Goal: Information Seeking & Learning: Learn about a topic

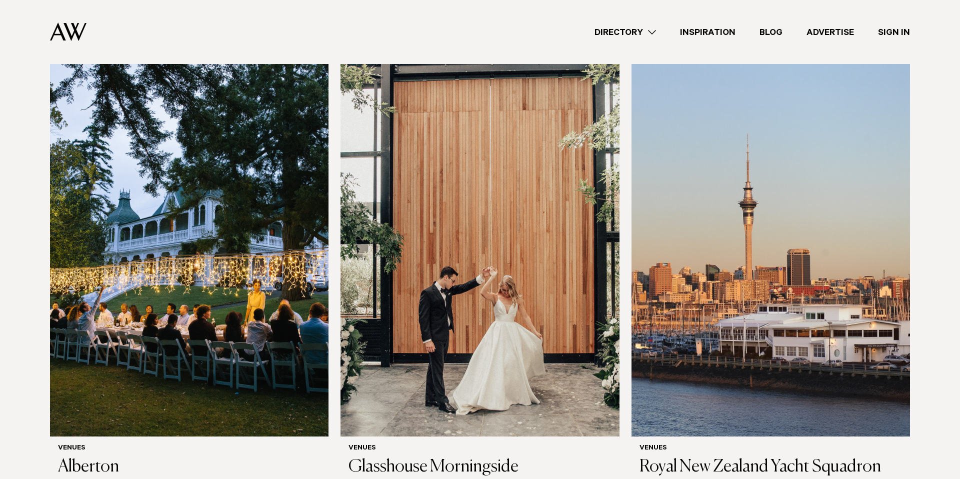
scroll to position [272, 0]
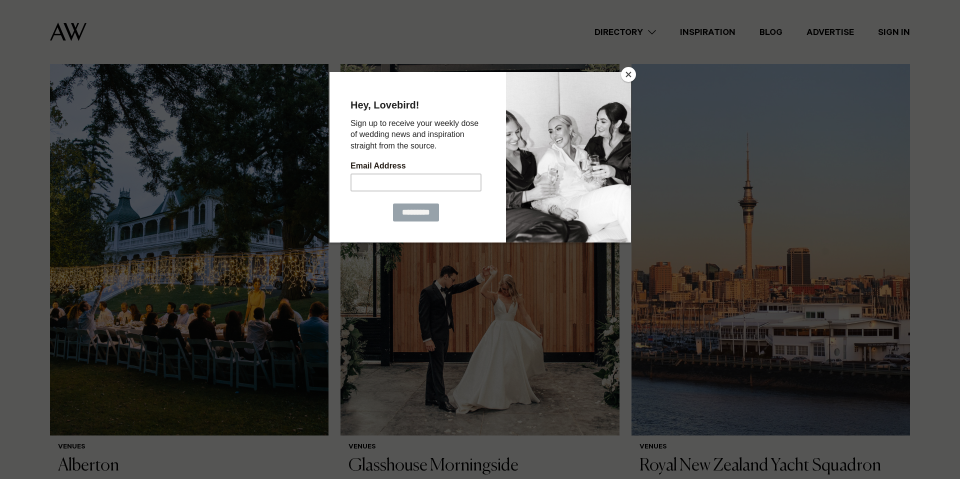
click at [628, 75] on button "Close" at bounding box center [628, 74] width 15 height 15
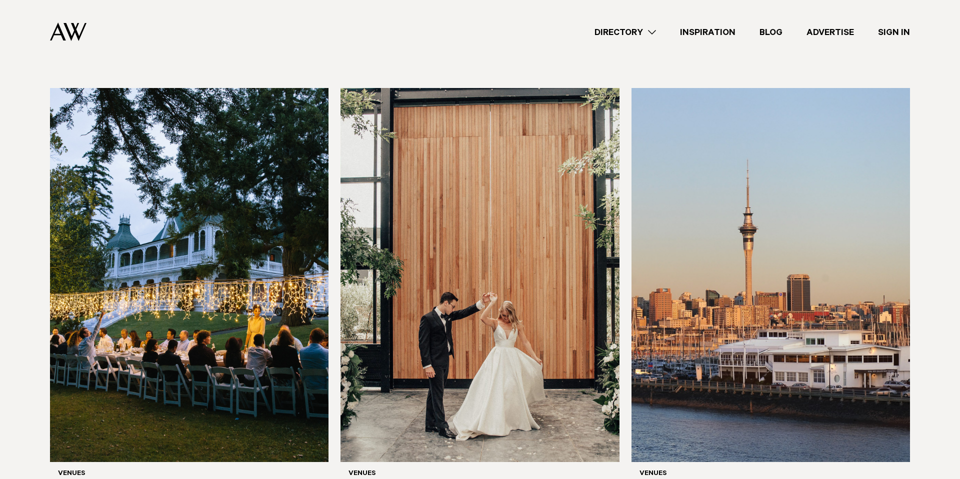
scroll to position [0, 0]
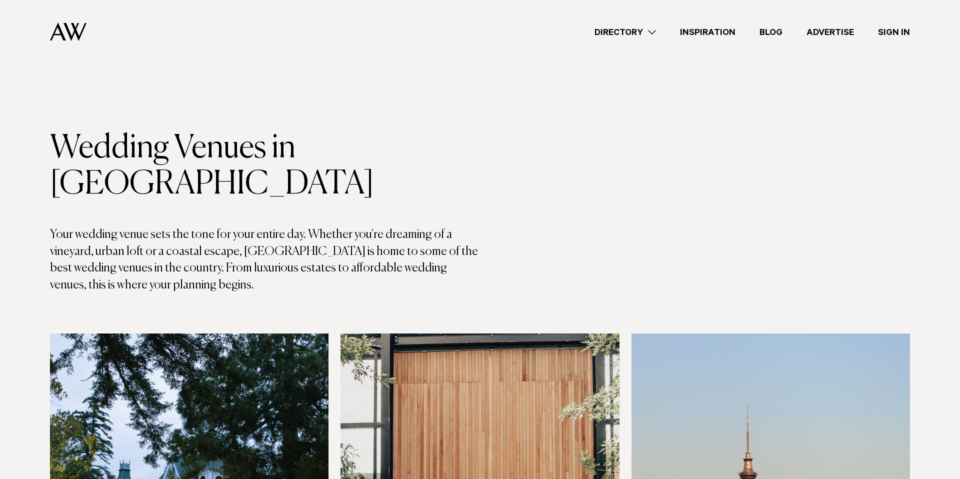
click at [650, 30] on link "Directory" at bounding box center [626, 33] width 86 height 14
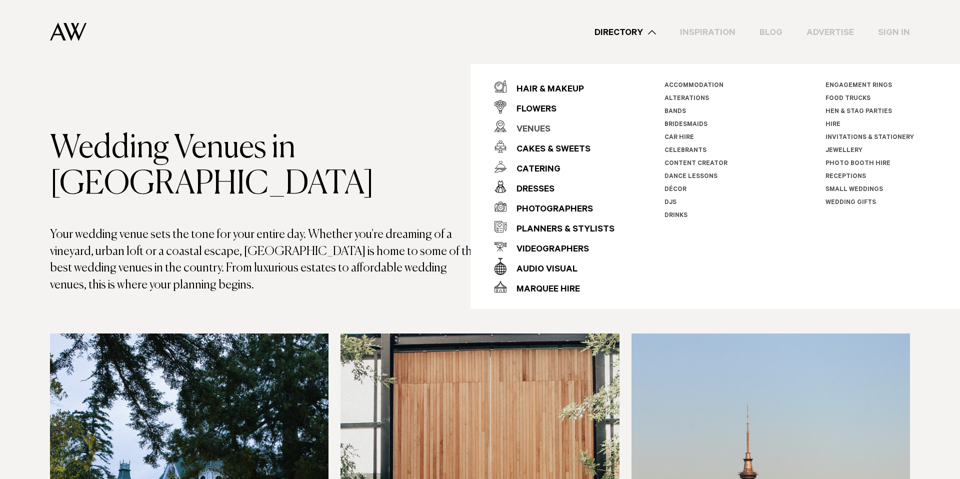
click at [539, 127] on div "Venues" at bounding box center [529, 130] width 44 height 20
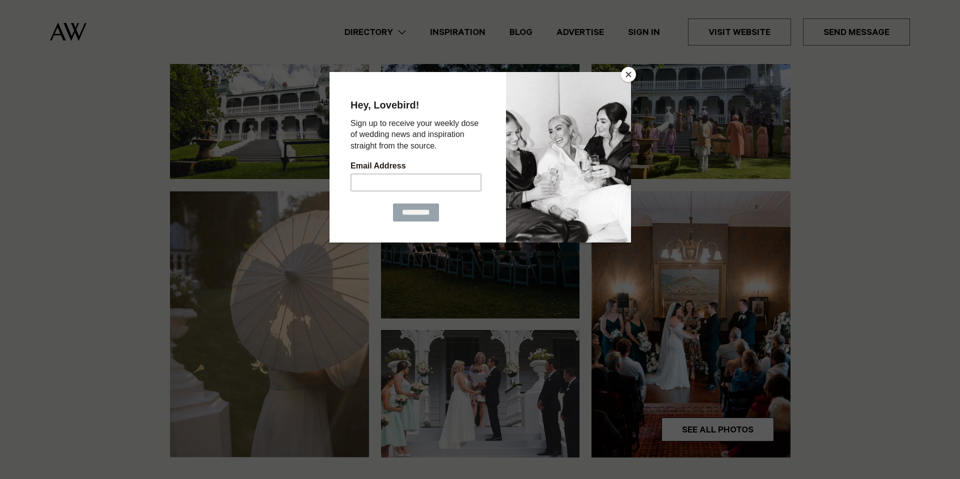
scroll to position [134, 0]
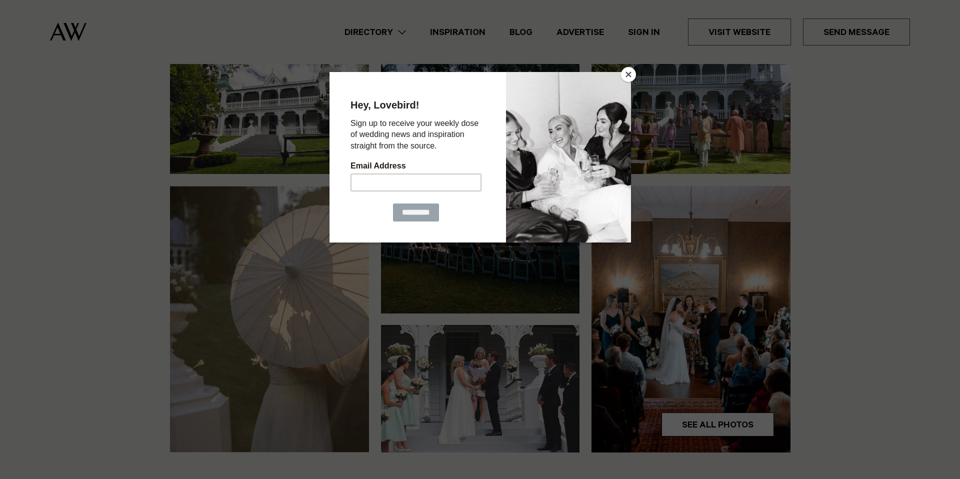
click at [628, 77] on button "Close" at bounding box center [628, 74] width 15 height 15
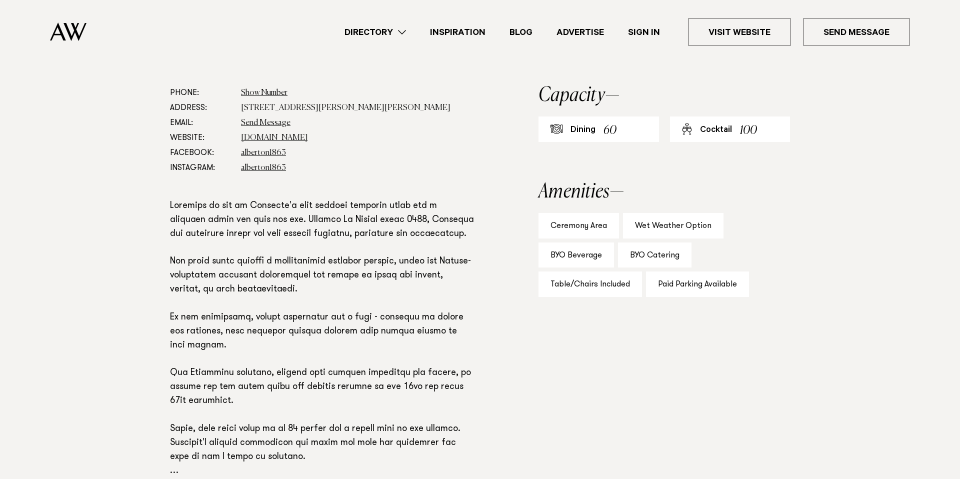
scroll to position [260, 0]
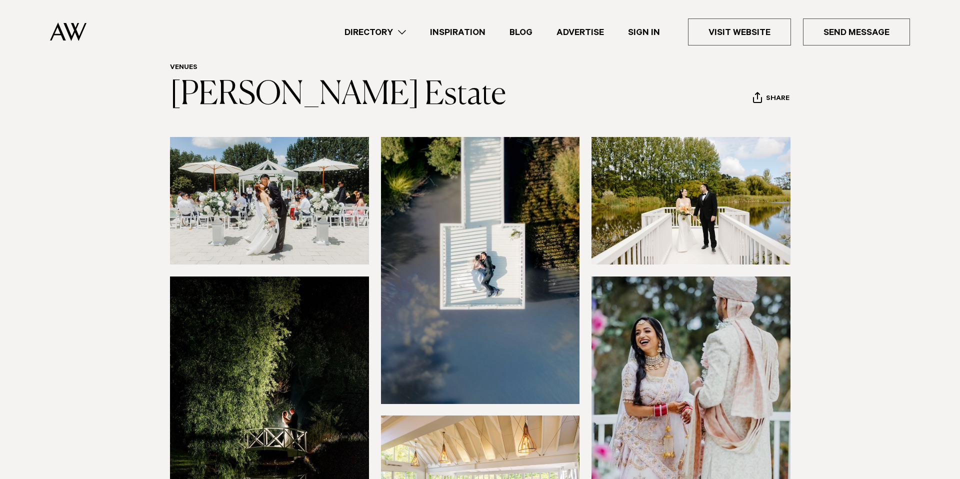
scroll to position [46, 0]
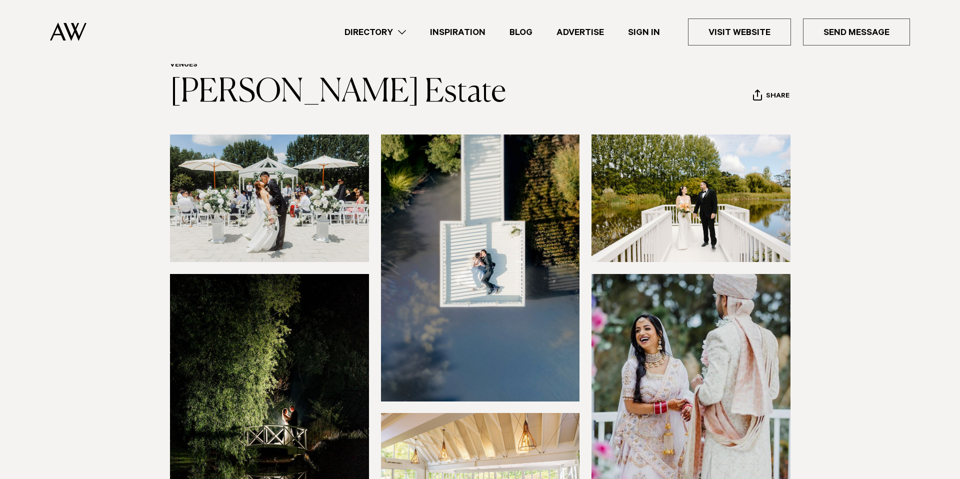
click at [277, 208] on img at bounding box center [269, 199] width 199 height 128
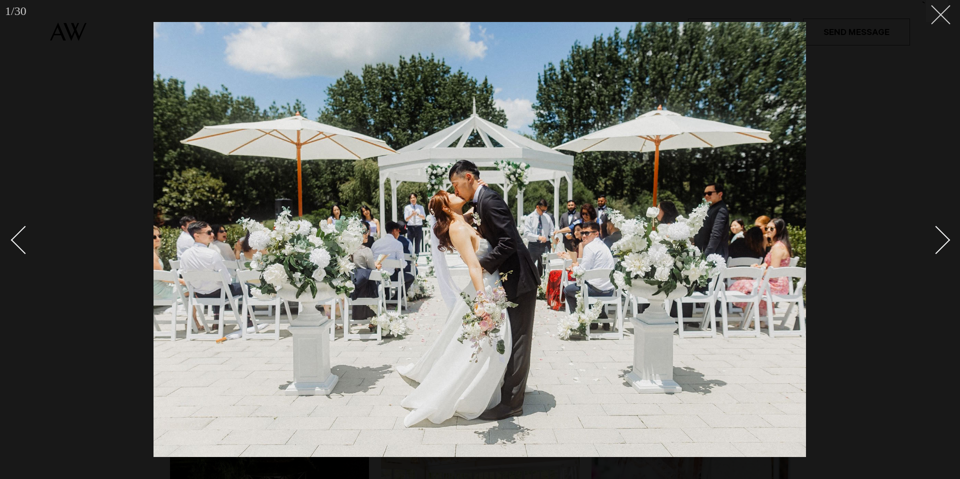
click at [945, 22] on button at bounding box center [937, 11] width 22 height 22
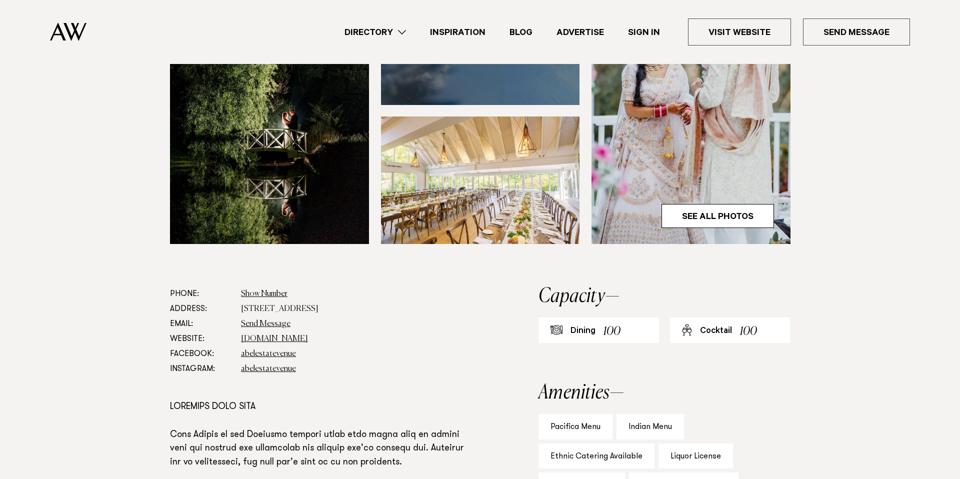
scroll to position [344, 0]
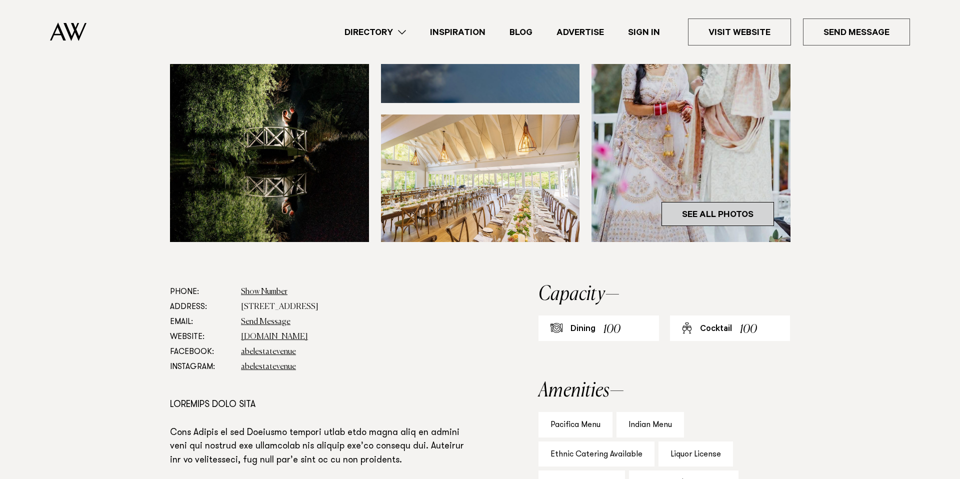
click at [708, 212] on link "See All Photos" at bounding box center [718, 214] width 113 height 24
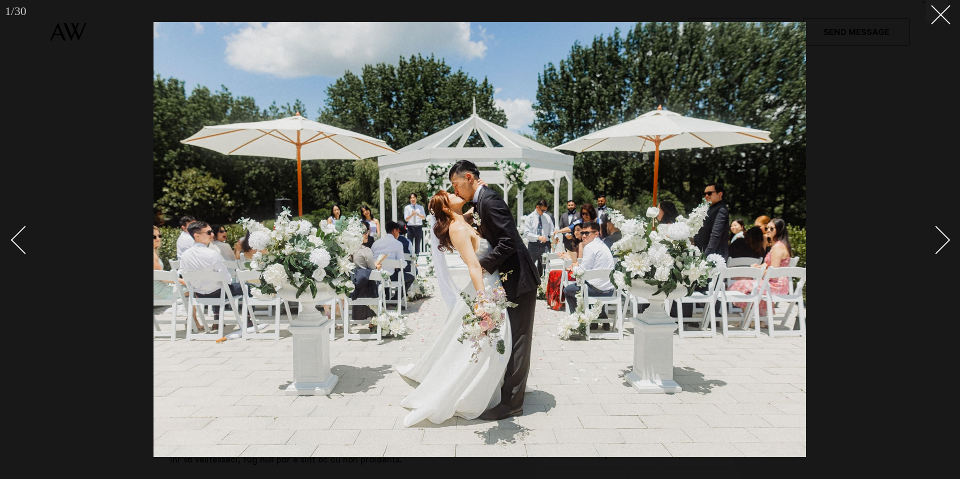
click at [883, 152] on div at bounding box center [480, 239] width 960 height 479
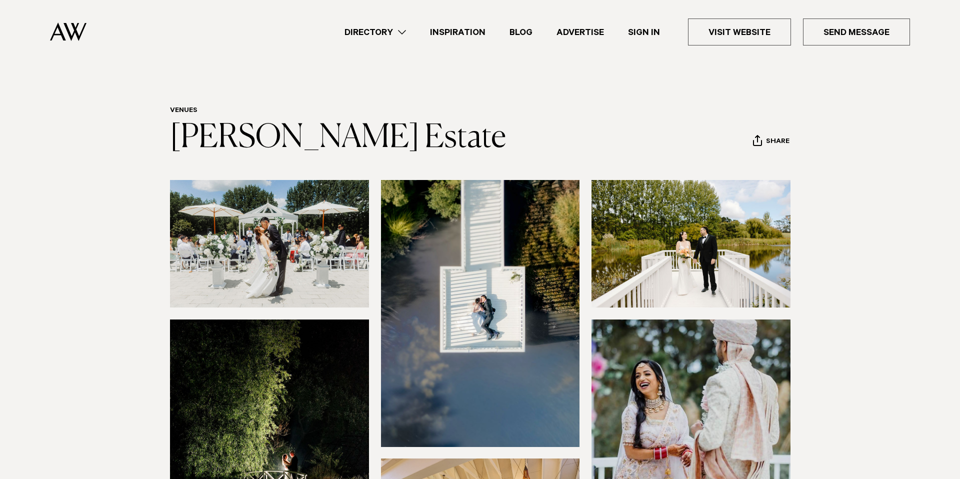
click at [522, 271] on img at bounding box center [480, 313] width 199 height 267
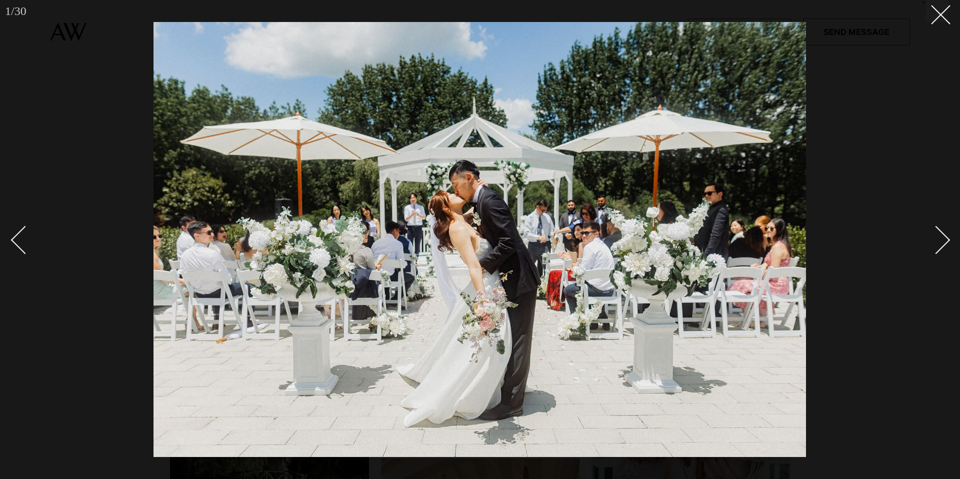
click at [904, 88] on div at bounding box center [480, 239] width 960 height 479
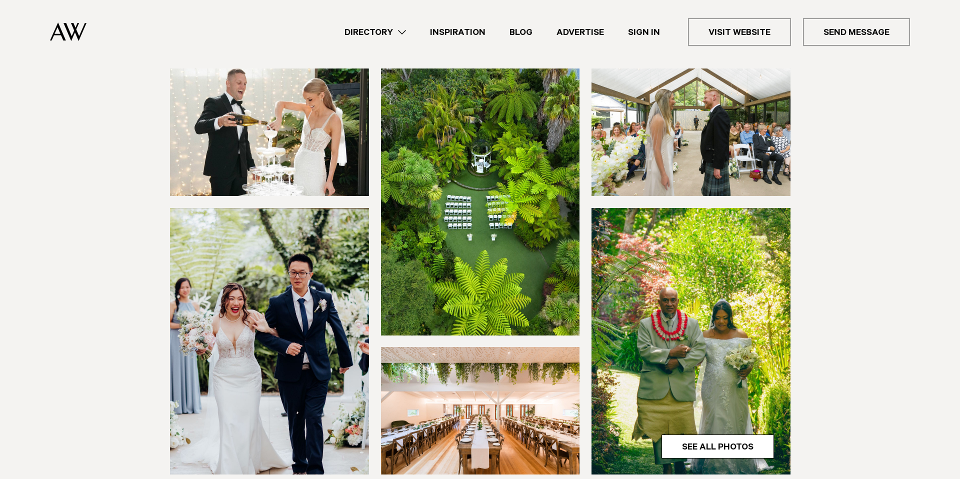
scroll to position [116, 0]
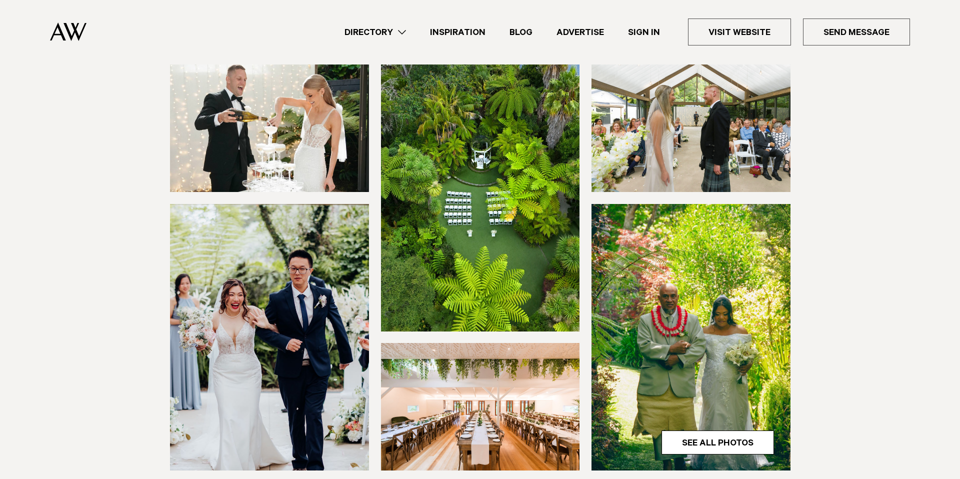
click at [481, 212] on img at bounding box center [480, 198] width 199 height 267
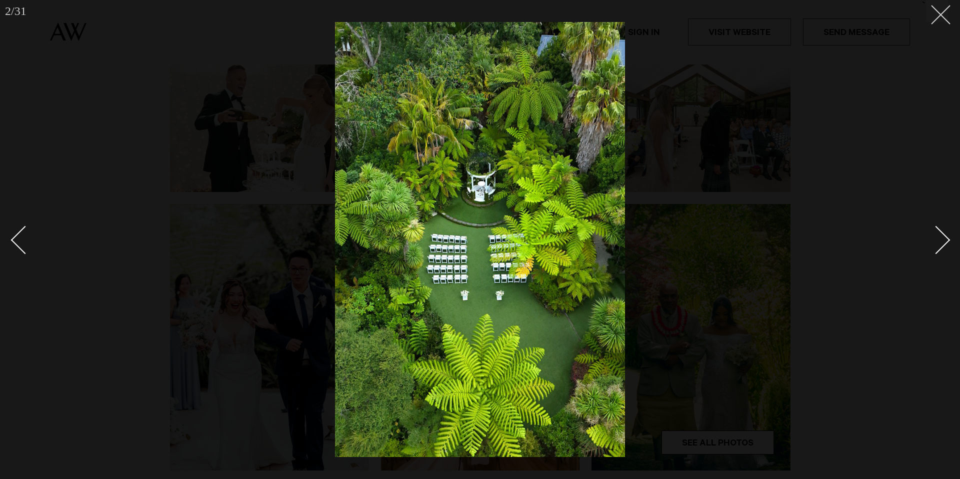
click at [936, 21] on button at bounding box center [937, 11] width 22 height 22
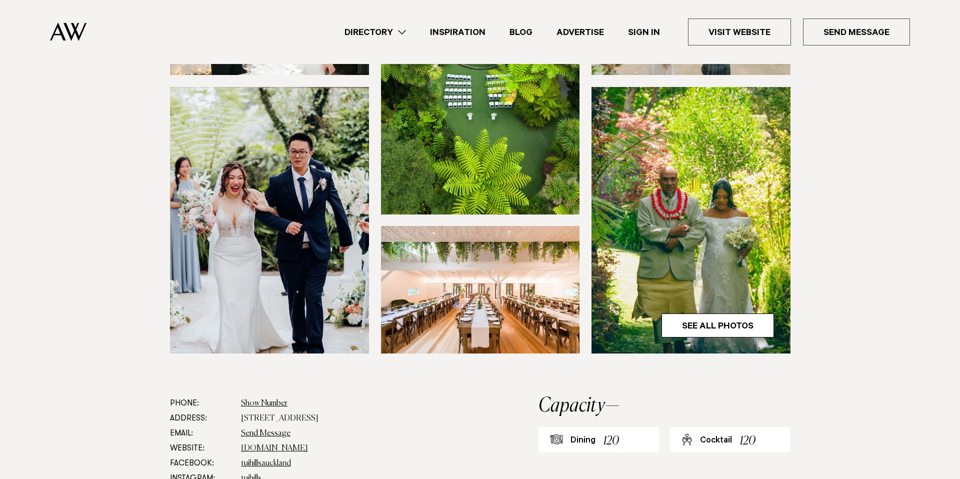
scroll to position [286, 0]
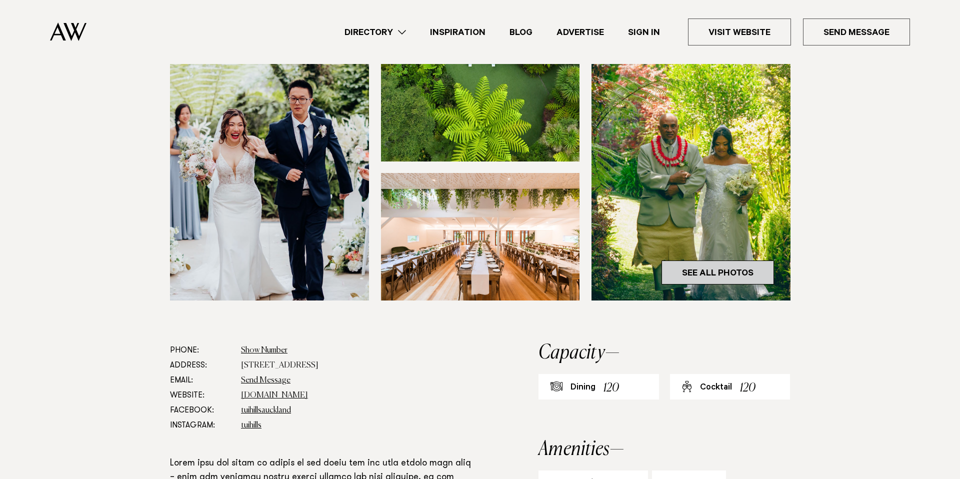
click at [701, 274] on link "See All Photos" at bounding box center [718, 273] width 113 height 24
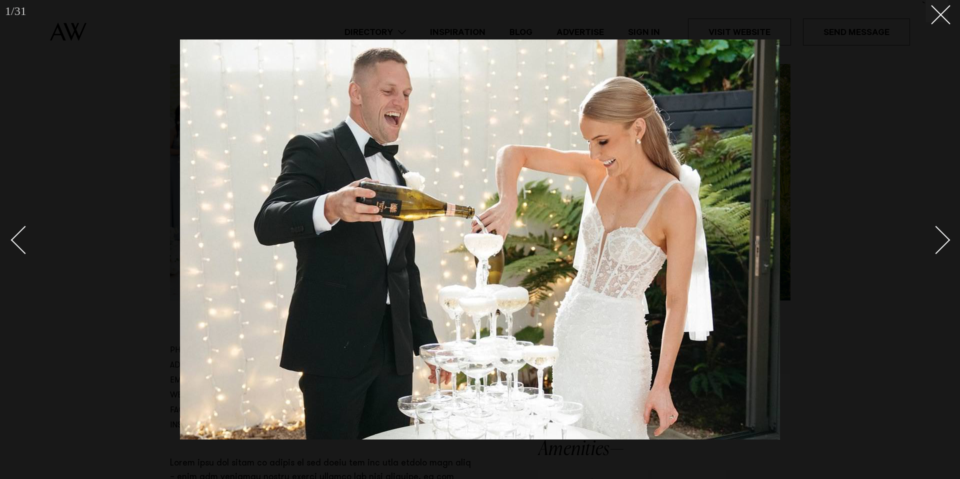
click at [937, 238] on div "Next slide" at bounding box center [936, 240] width 29 height 29
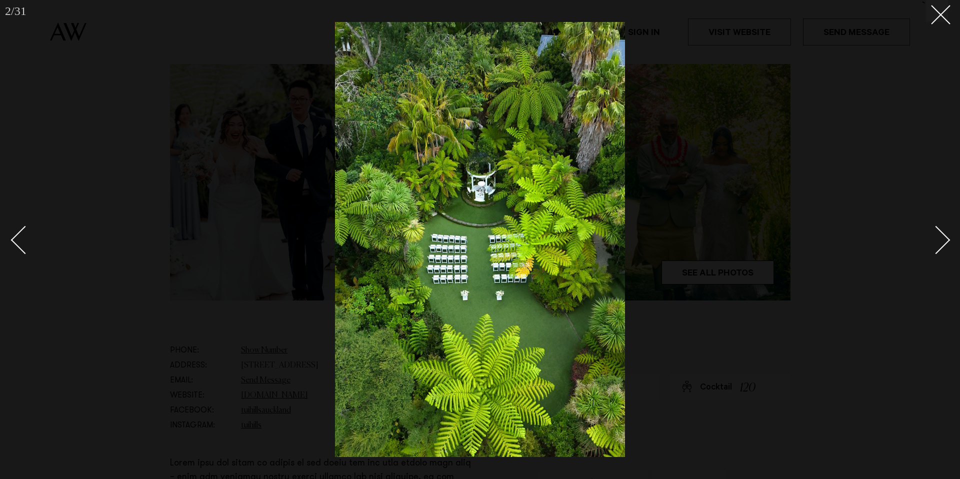
click at [937, 238] on div "Next slide" at bounding box center [936, 240] width 29 height 29
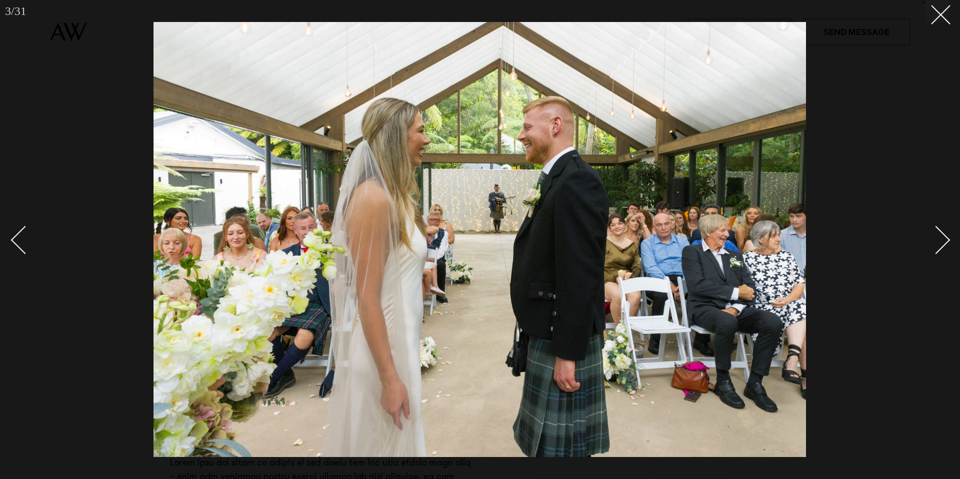
click at [943, 243] on div "Next slide" at bounding box center [936, 240] width 29 height 29
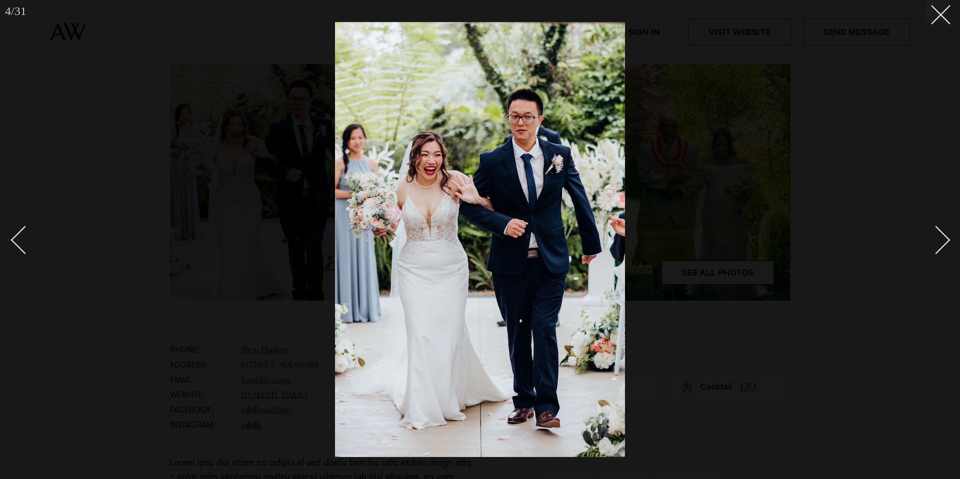
click at [943, 243] on div "Next slide" at bounding box center [936, 240] width 29 height 29
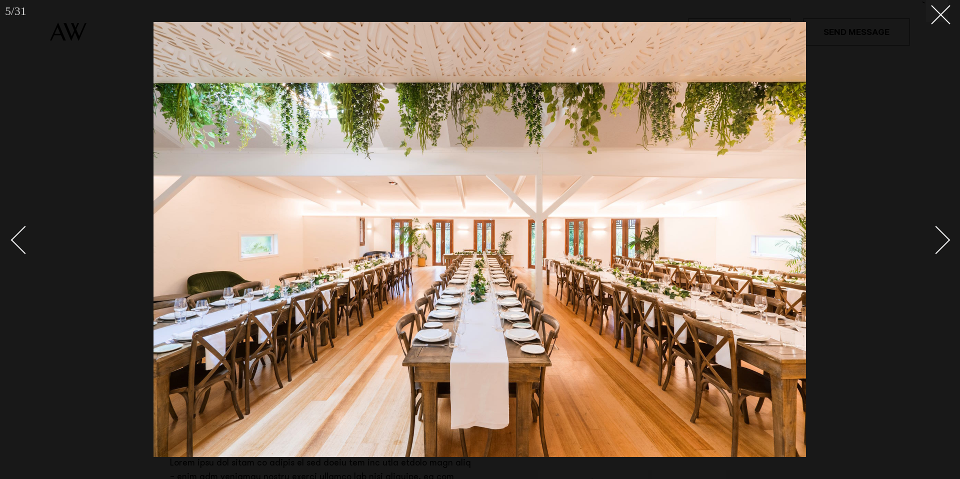
click at [943, 243] on div "Next slide" at bounding box center [936, 240] width 29 height 29
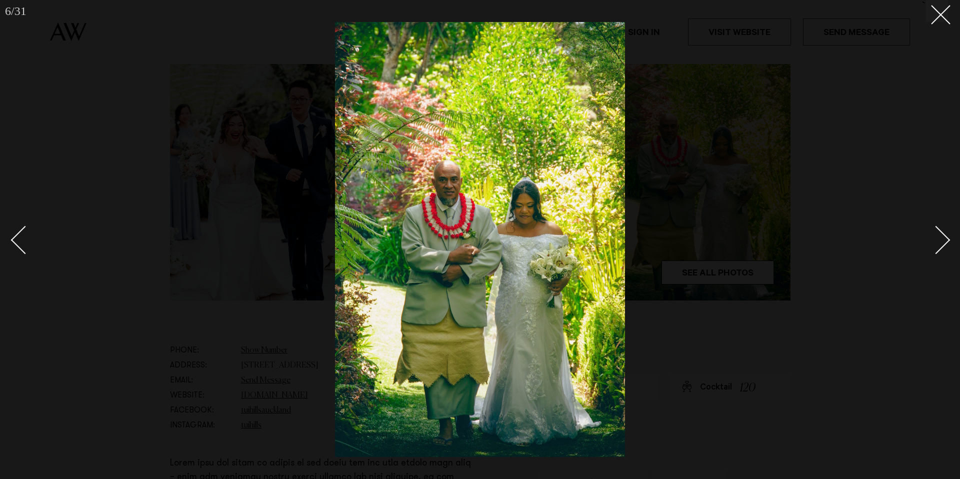
click at [943, 243] on div "Next slide" at bounding box center [936, 240] width 29 height 29
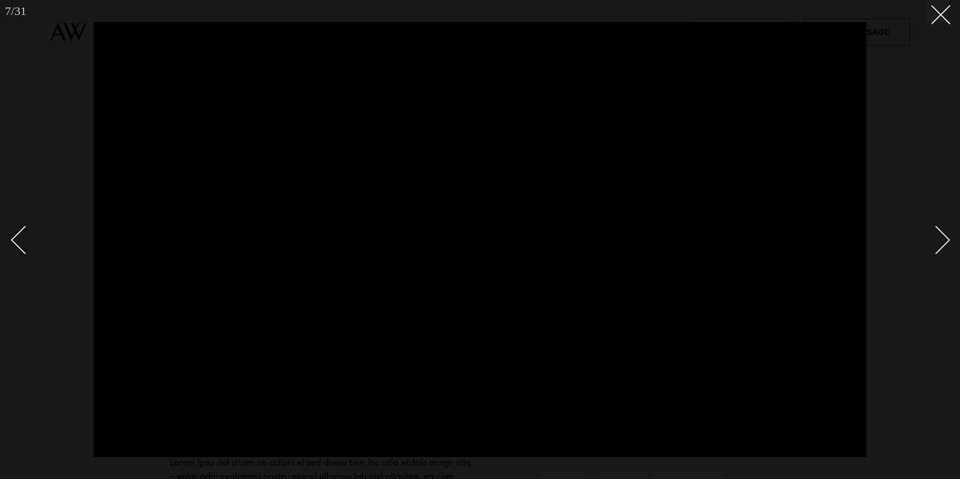
click at [937, 24] on div at bounding box center [480, 239] width 960 height 479
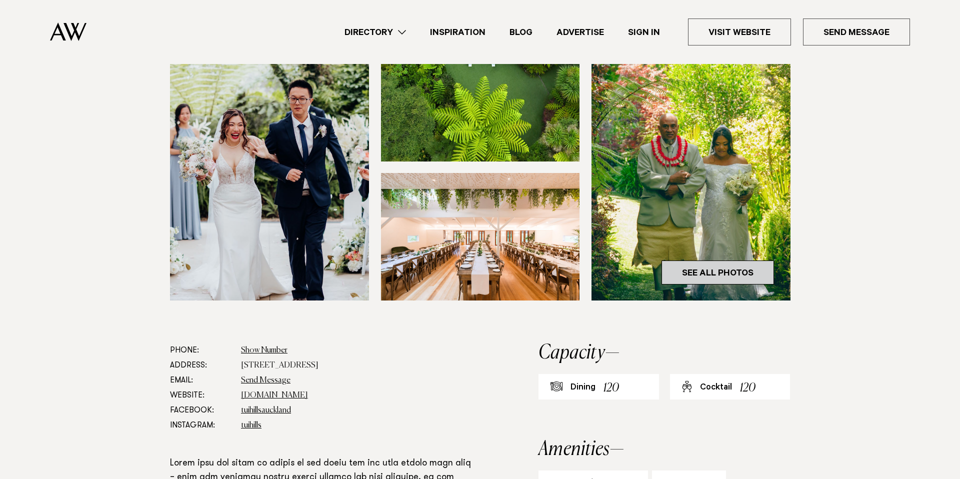
click at [744, 278] on link "See All Photos" at bounding box center [718, 273] width 113 height 24
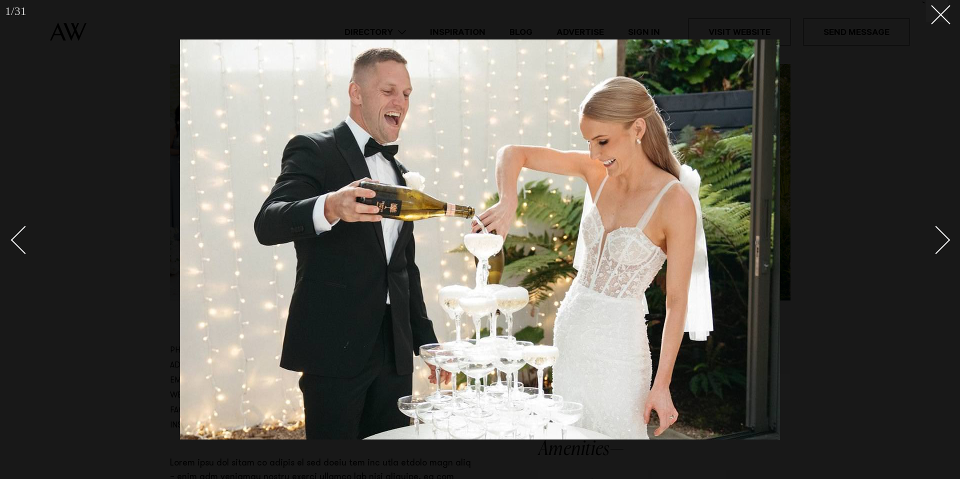
click at [859, 229] on div at bounding box center [480, 239] width 960 height 479
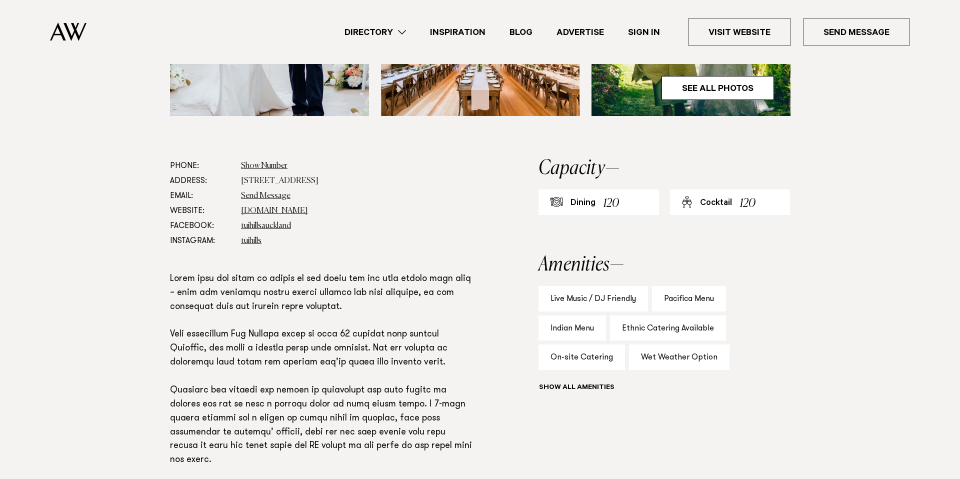
scroll to position [463, 0]
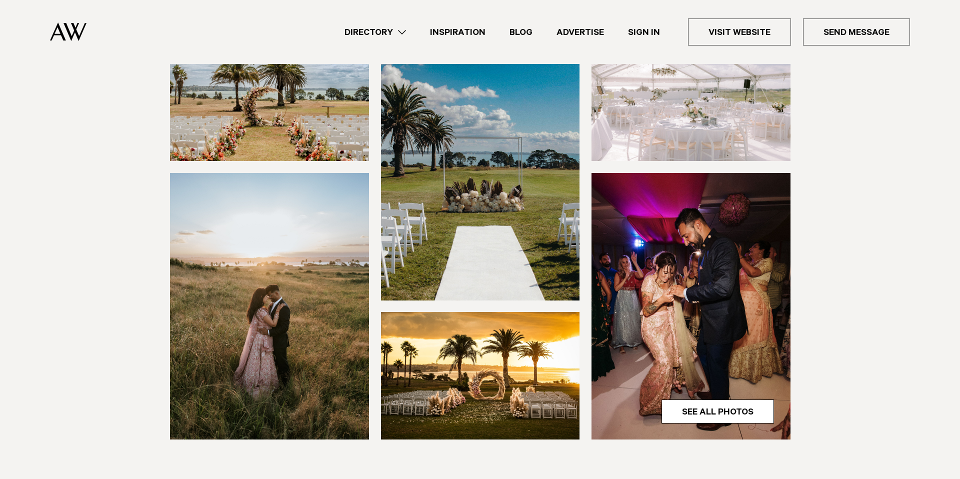
scroll to position [160, 0]
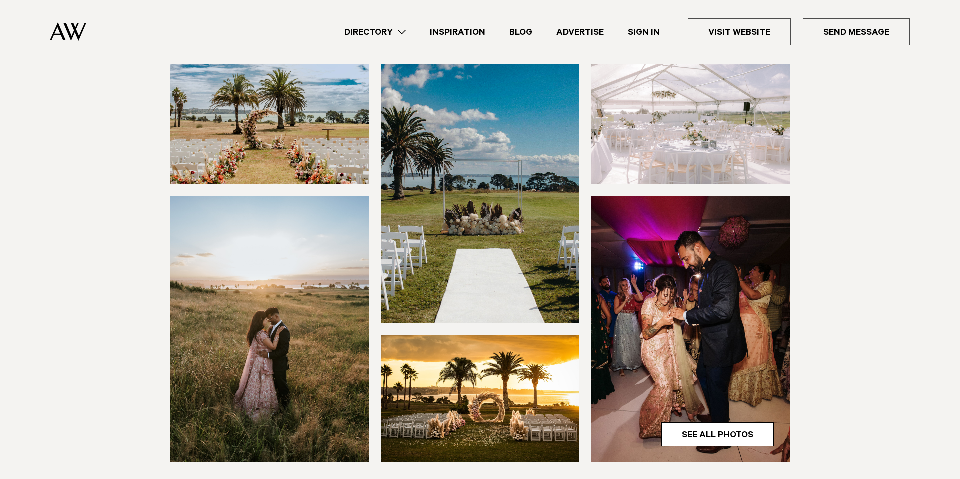
click at [482, 355] on img at bounding box center [480, 399] width 199 height 128
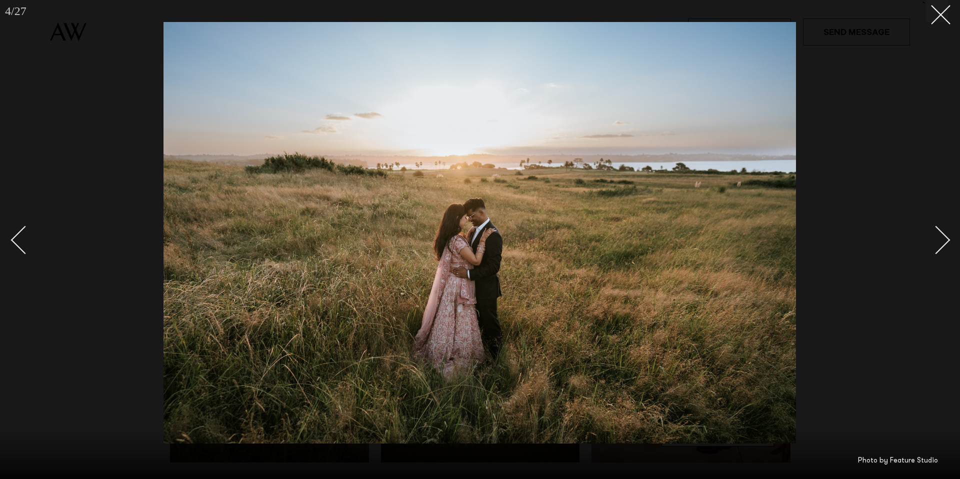
click at [941, 245] on div "Next slide" at bounding box center [936, 240] width 29 height 29
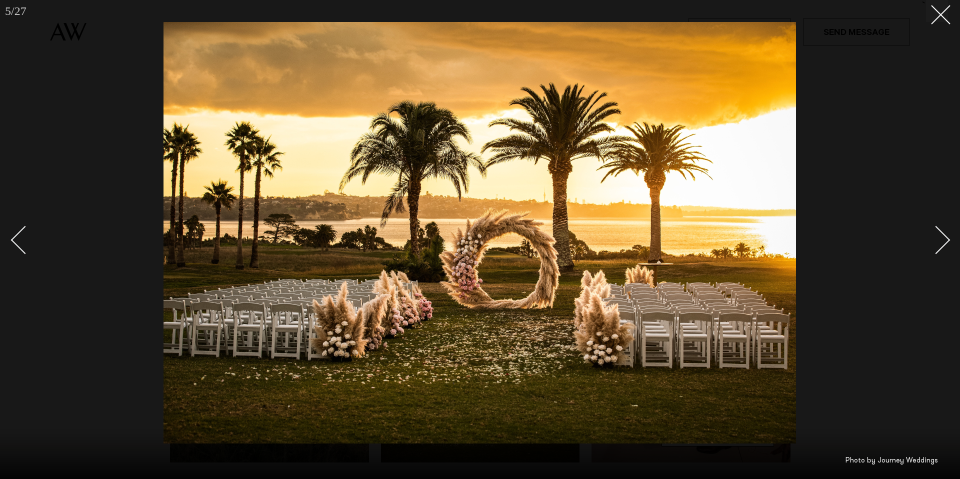
click at [941, 245] on div "Next slide" at bounding box center [936, 240] width 29 height 29
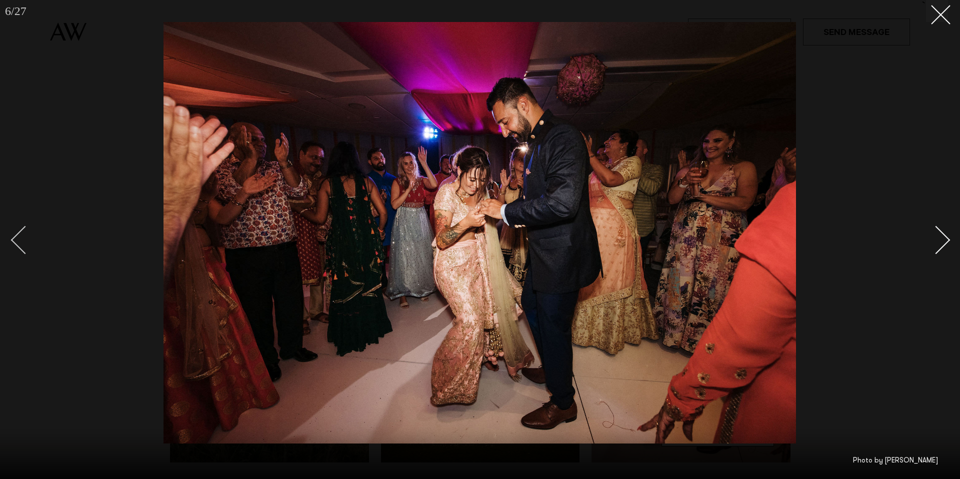
click at [26, 237] on div "Previous slide" at bounding box center [25, 240] width 29 height 29
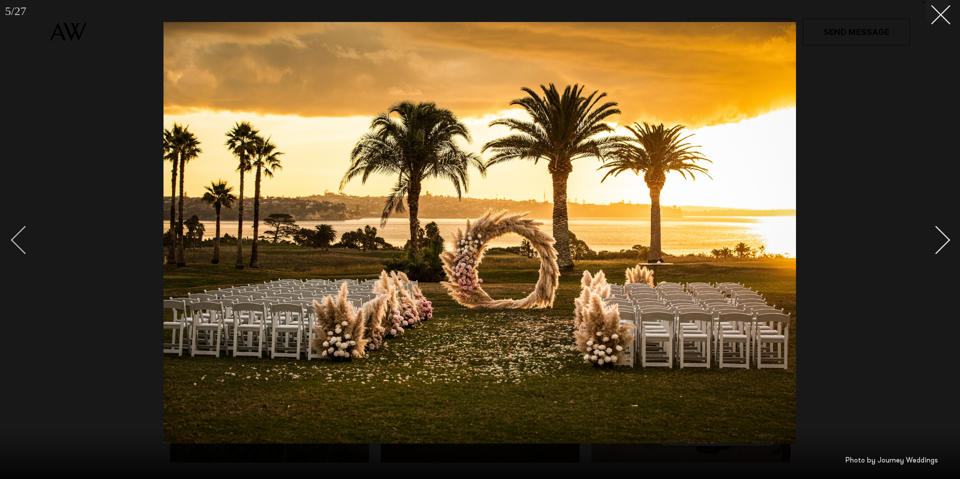
click at [26, 237] on div "Previous slide" at bounding box center [25, 240] width 29 height 29
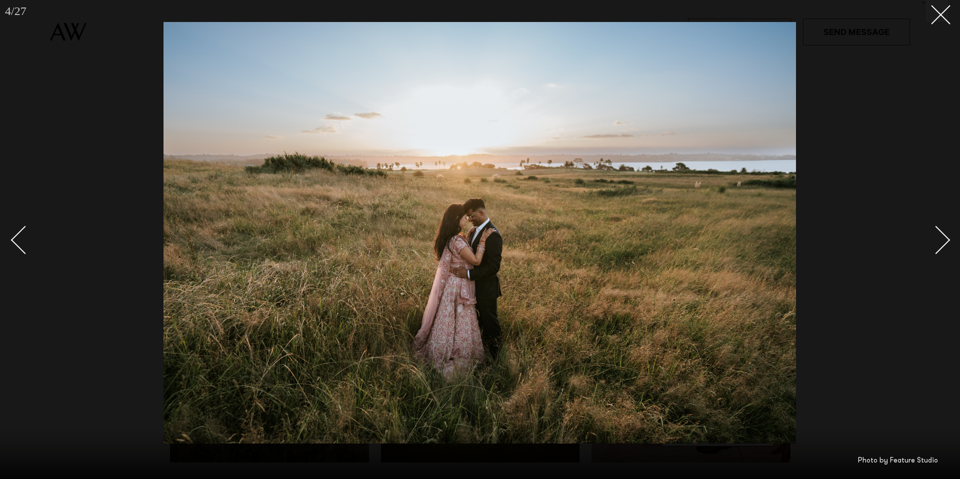
click at [946, 244] on div "Next slide" at bounding box center [936, 240] width 29 height 29
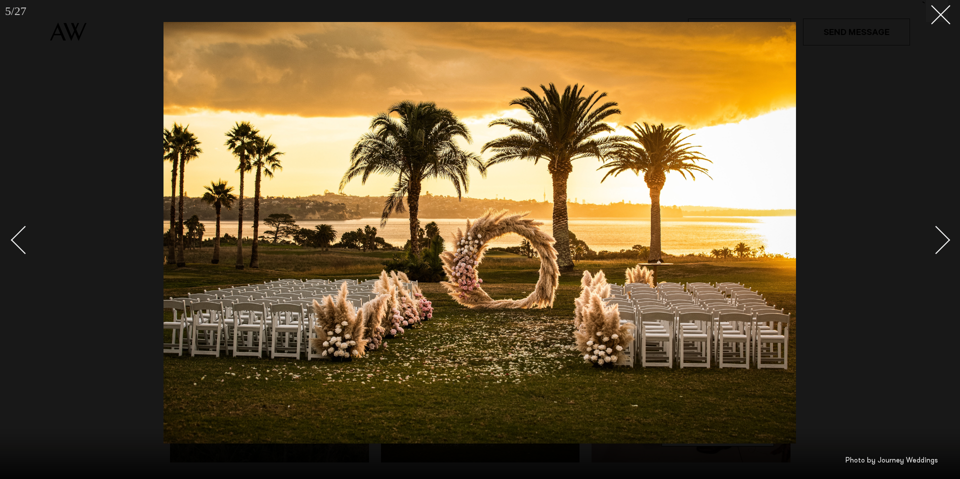
click at [946, 244] on div "Next slide" at bounding box center [936, 240] width 29 height 29
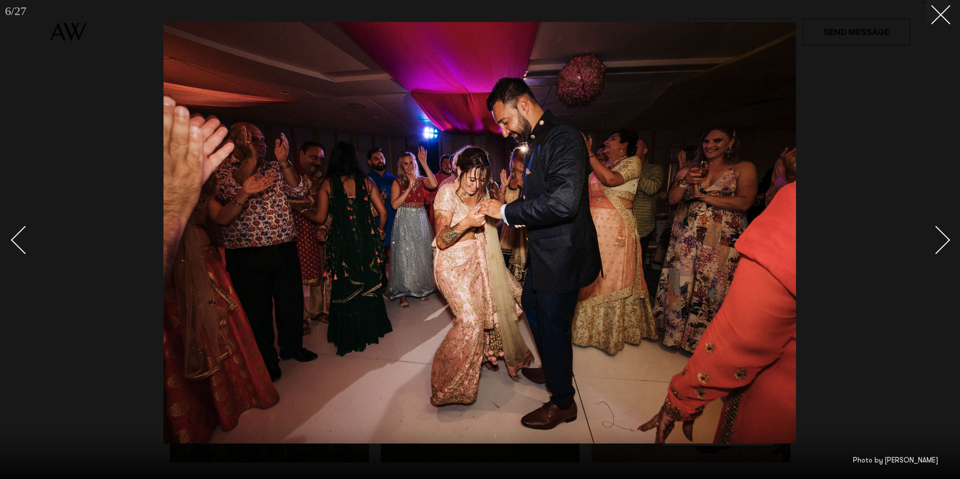
click at [946, 244] on div "Next slide" at bounding box center [936, 240] width 29 height 29
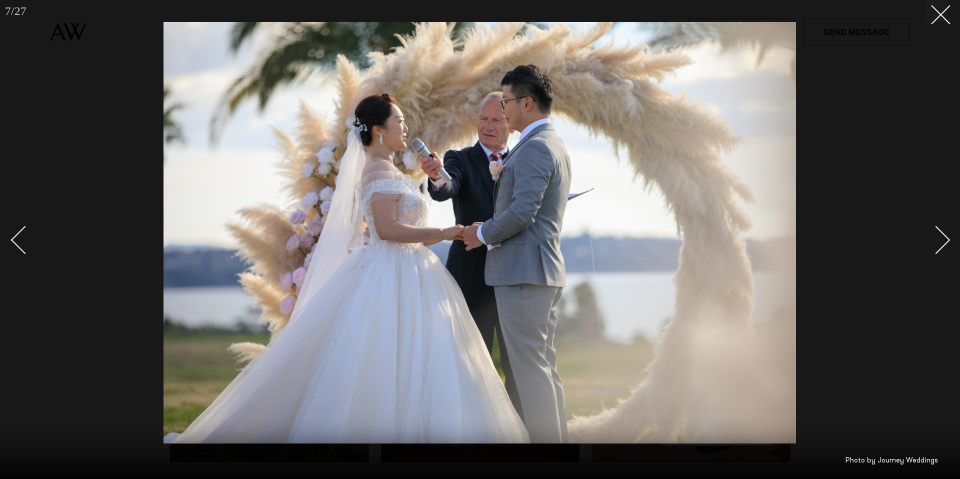
click at [946, 244] on div "Next slide" at bounding box center [936, 240] width 29 height 29
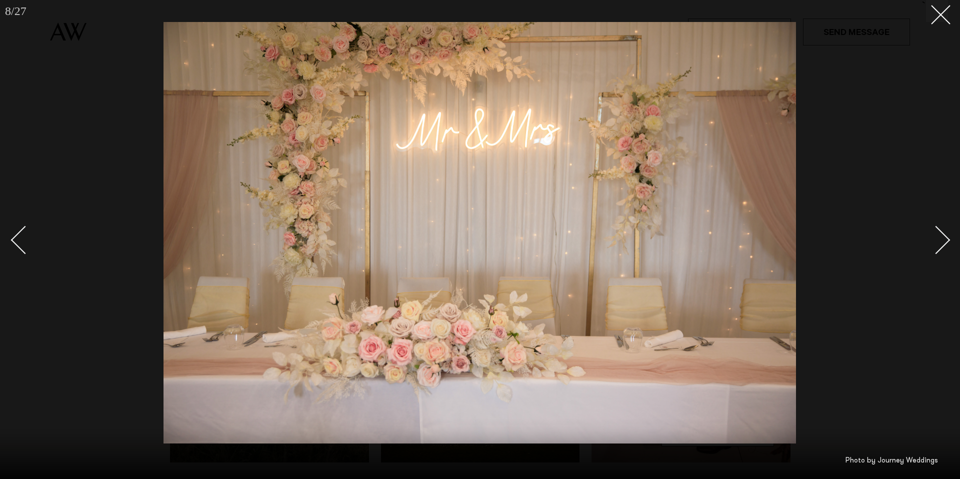
click at [945, 244] on div "Next slide" at bounding box center [936, 240] width 29 height 29
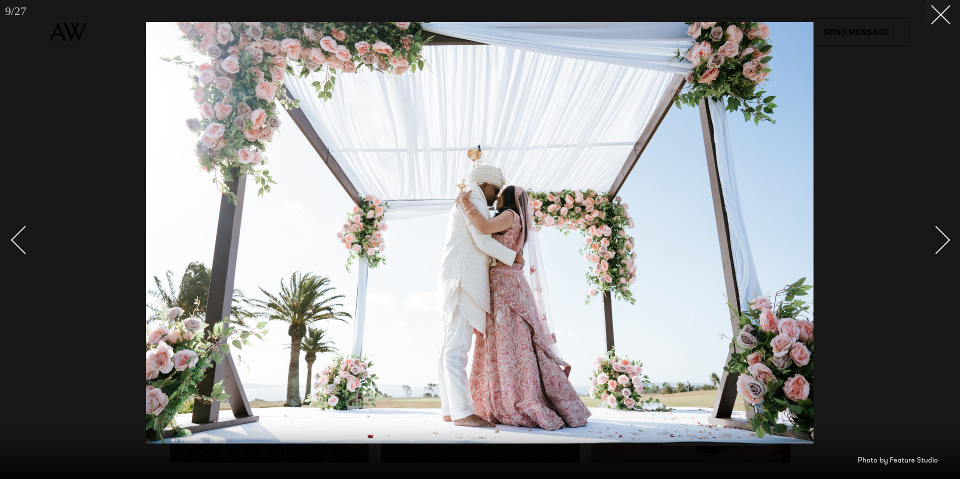
click at [945, 244] on div "Next slide" at bounding box center [936, 240] width 29 height 29
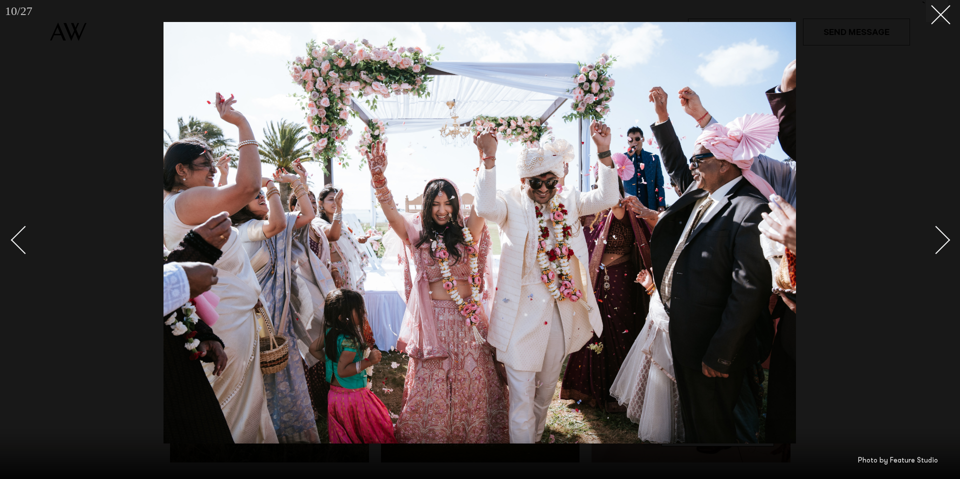
click at [943, 243] on div "Next slide" at bounding box center [936, 240] width 29 height 29
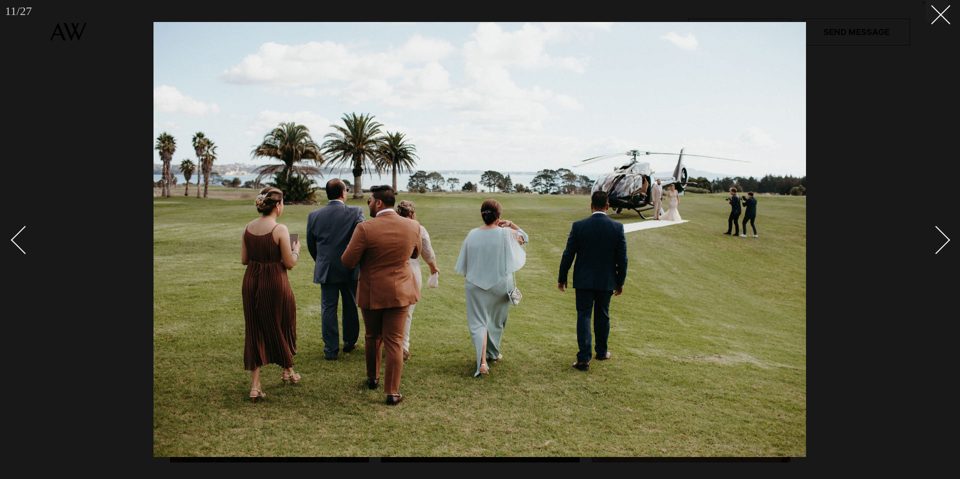
click at [943, 243] on div "Next slide" at bounding box center [936, 240] width 29 height 29
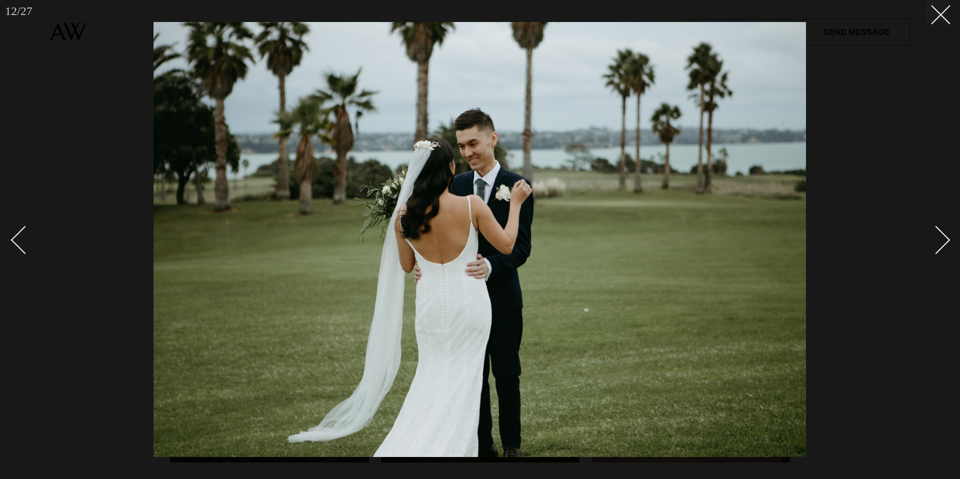
click at [943, 243] on div "Next slide" at bounding box center [936, 240] width 29 height 29
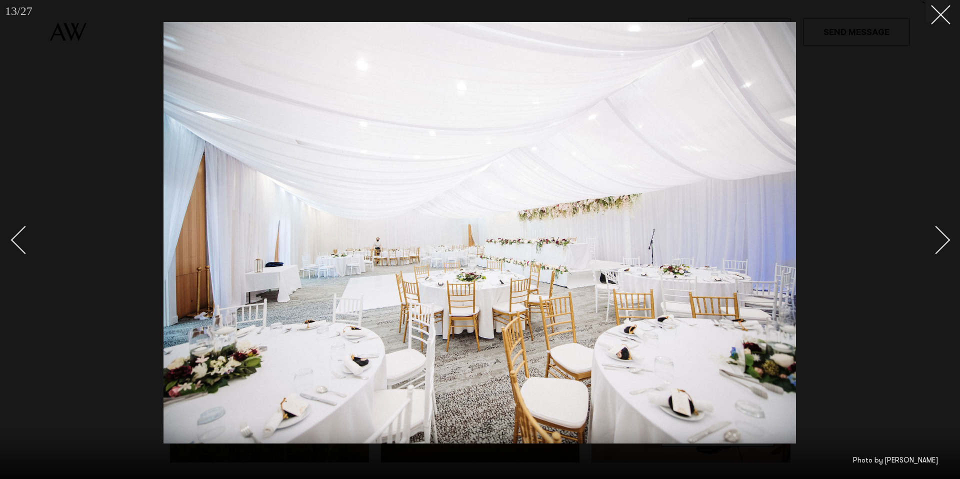
click at [943, 243] on div "Next slide" at bounding box center [936, 240] width 29 height 29
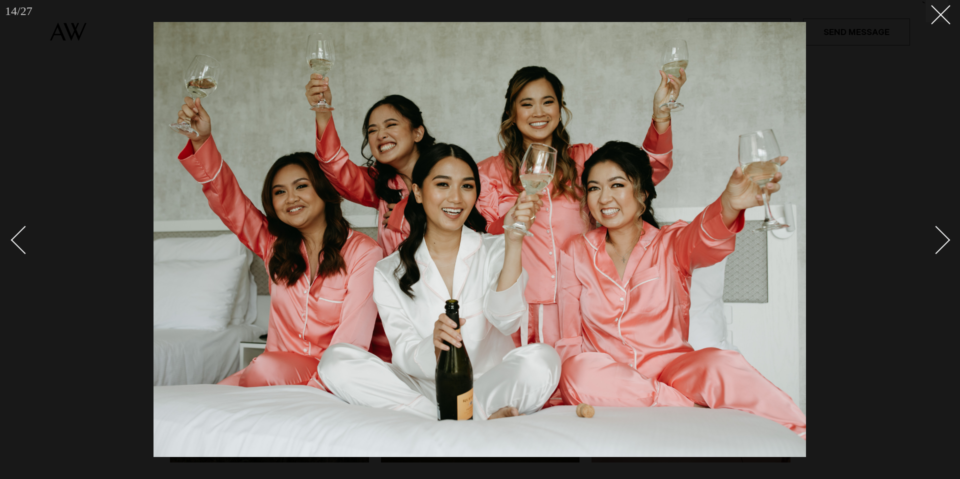
click at [943, 243] on div "Next slide" at bounding box center [936, 240] width 29 height 29
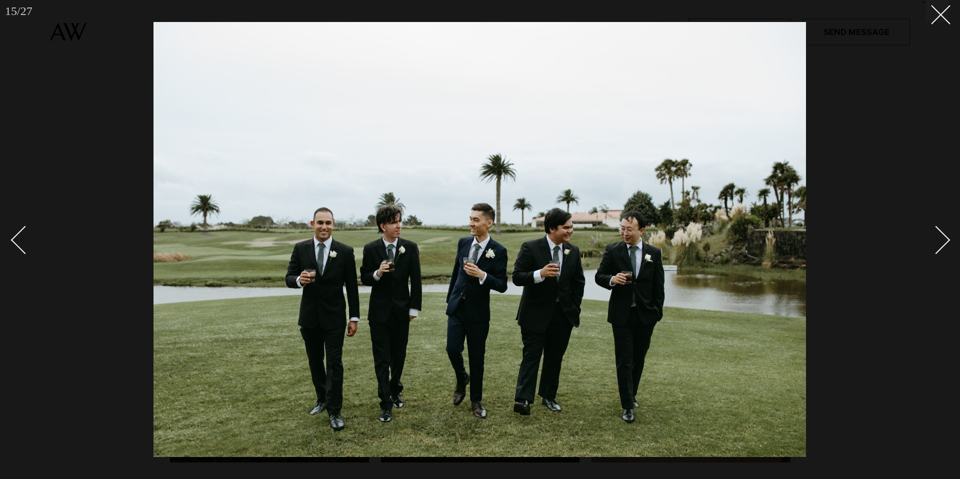
click at [943, 243] on div "Next slide" at bounding box center [936, 240] width 29 height 29
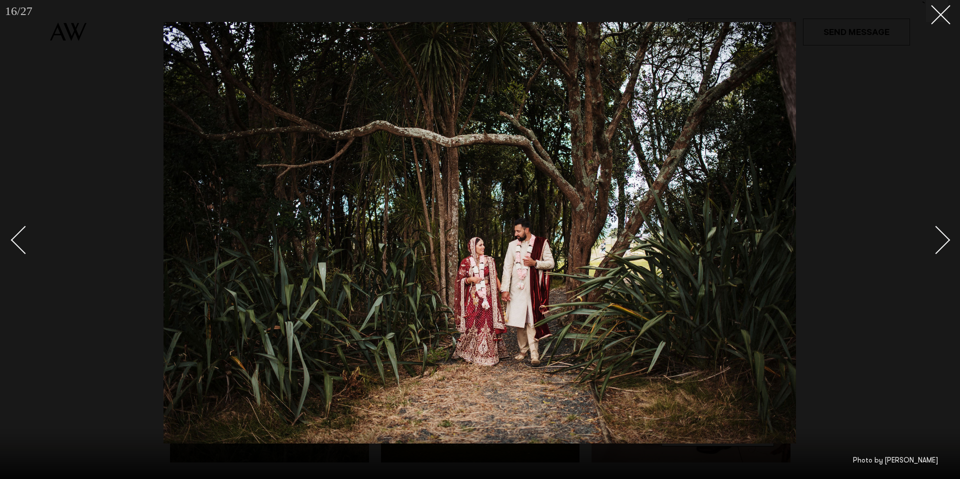
click at [943, 243] on div "Next slide" at bounding box center [936, 240] width 29 height 29
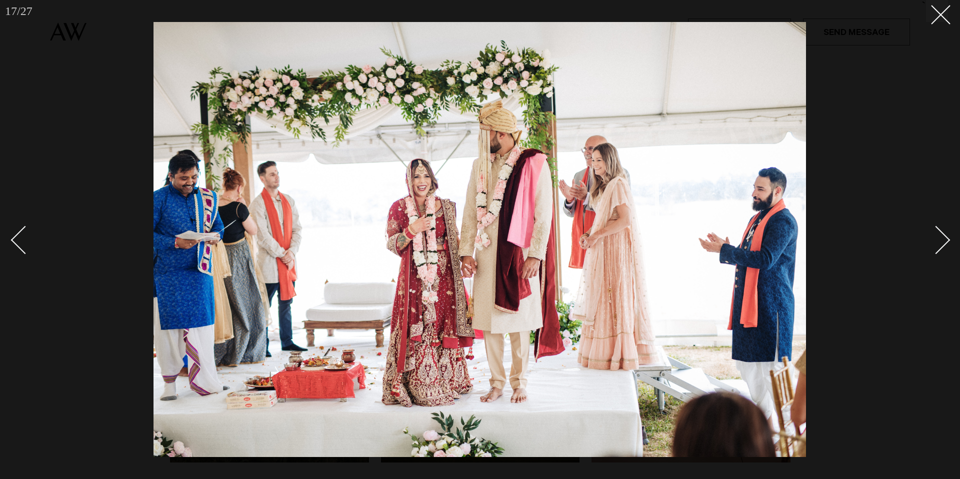
click at [943, 243] on div "Next slide" at bounding box center [936, 240] width 29 height 29
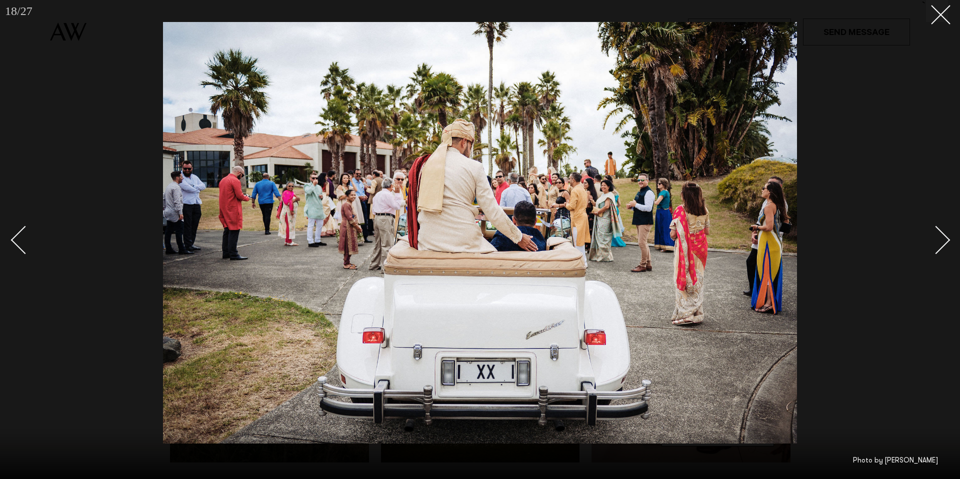
click at [943, 243] on div "Next slide" at bounding box center [936, 240] width 29 height 29
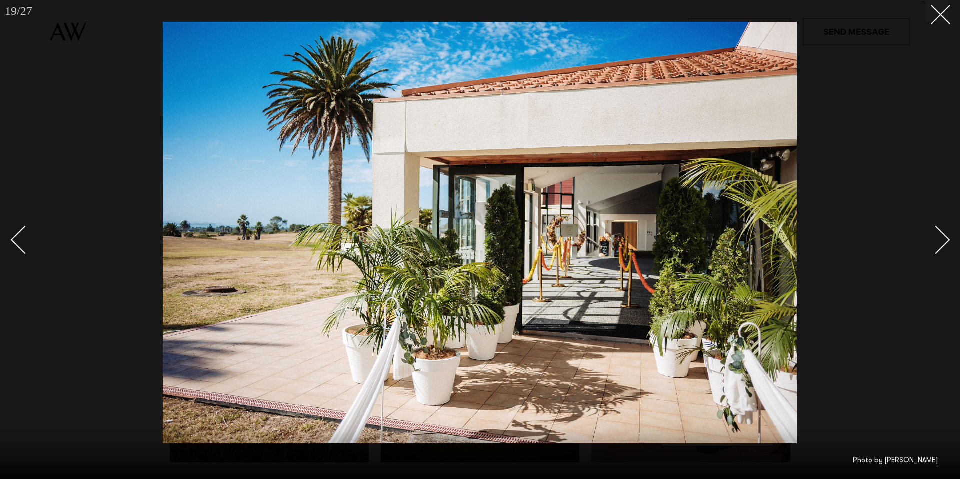
click at [943, 243] on div "Next slide" at bounding box center [936, 240] width 29 height 29
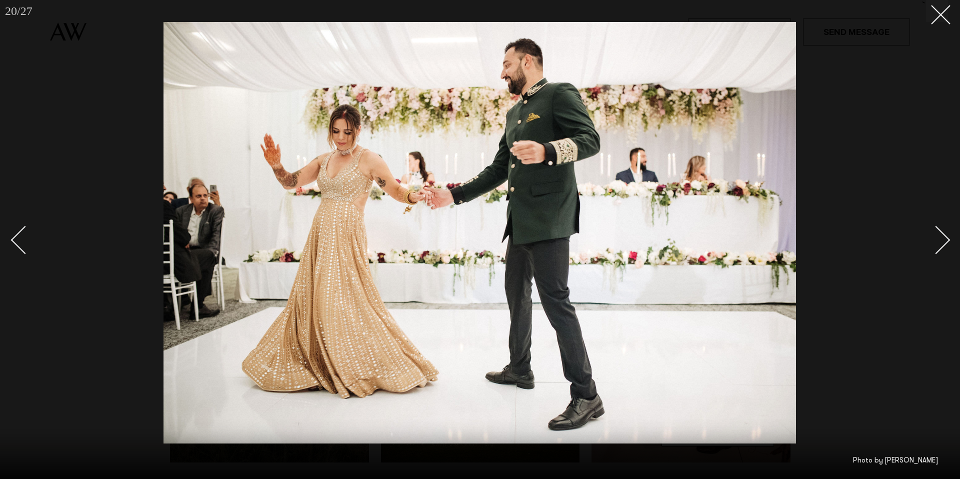
click at [943, 243] on div "Next slide" at bounding box center [936, 240] width 29 height 29
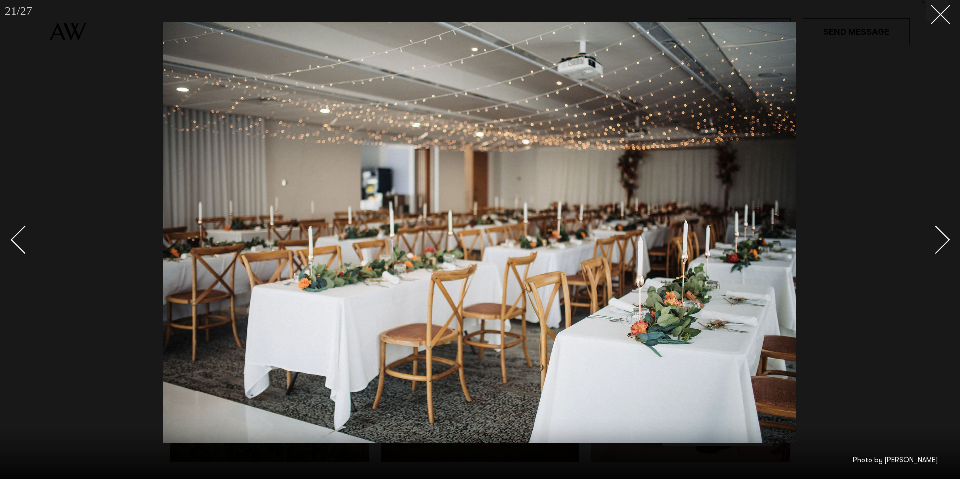
click at [943, 243] on div "Next slide" at bounding box center [936, 240] width 29 height 29
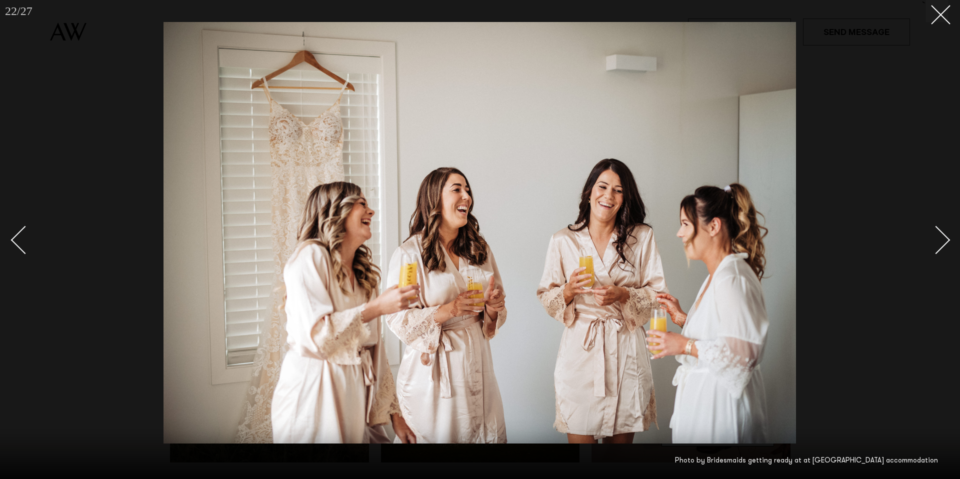
click at [943, 243] on div "Next slide" at bounding box center [936, 240] width 29 height 29
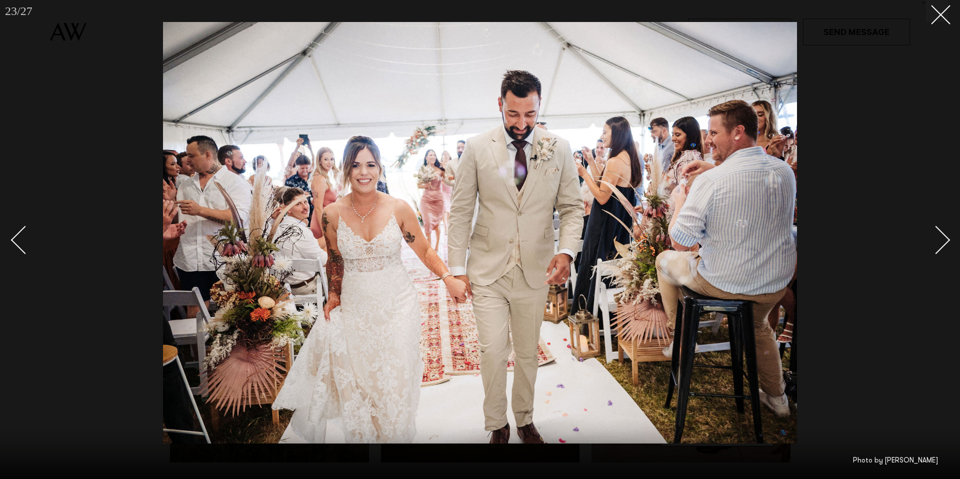
click at [942, 243] on div "Next slide" at bounding box center [936, 240] width 29 height 29
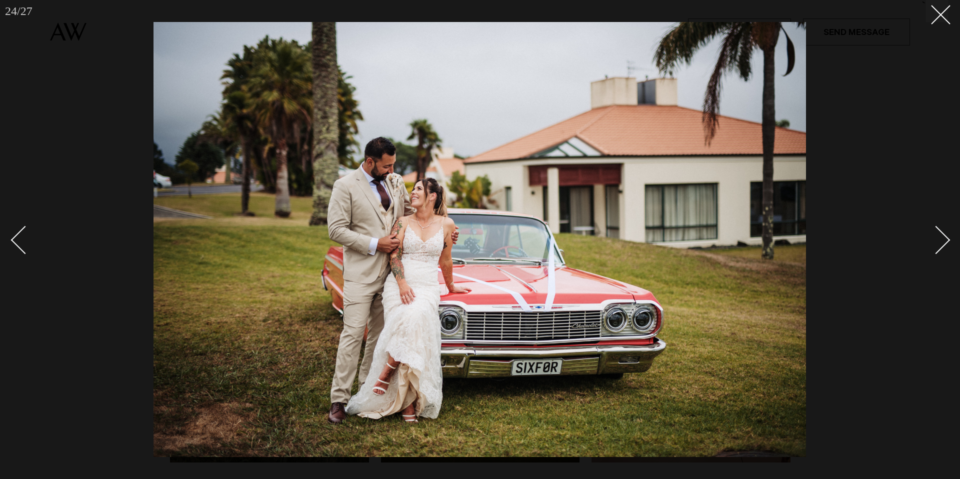
click at [942, 243] on div "Next slide" at bounding box center [936, 240] width 29 height 29
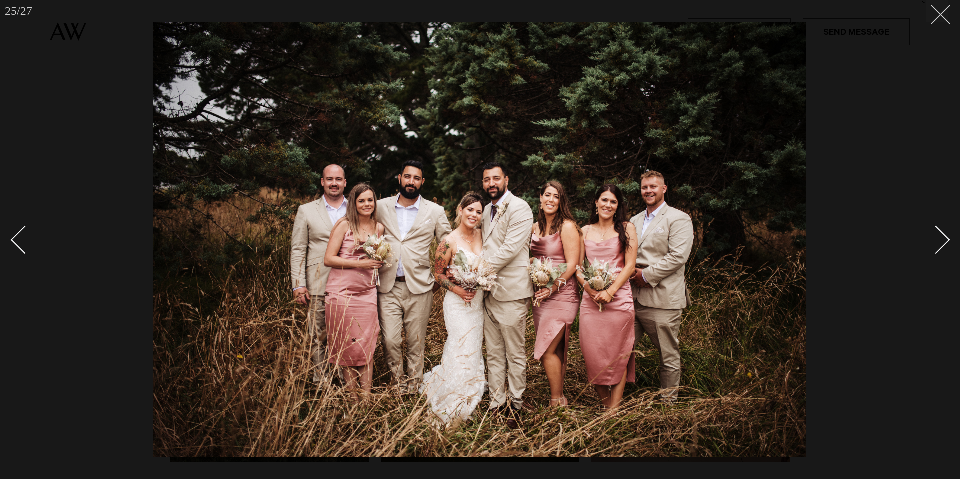
click at [942, 22] on button at bounding box center [937, 11] width 22 height 22
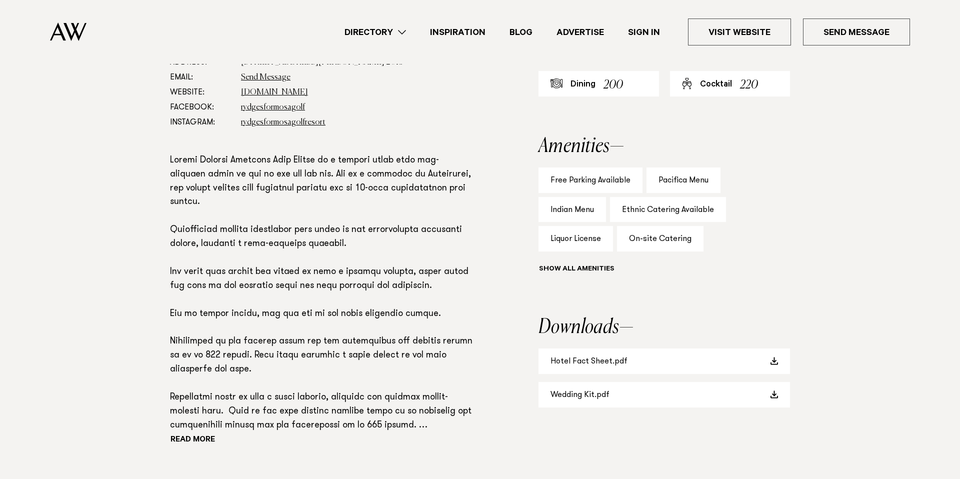
scroll to position [625, 0]
click at [563, 270] on button "Show all" at bounding box center [595, 269] width 113 height 11
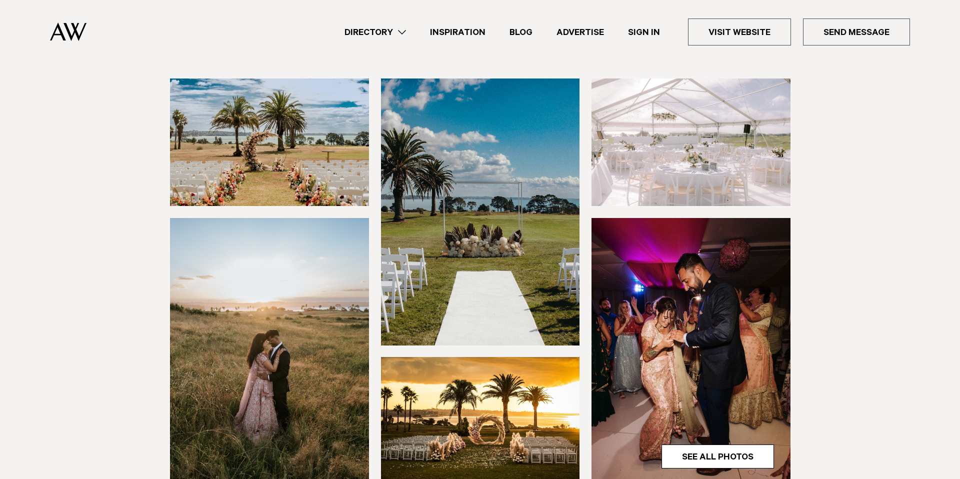
scroll to position [136, 0]
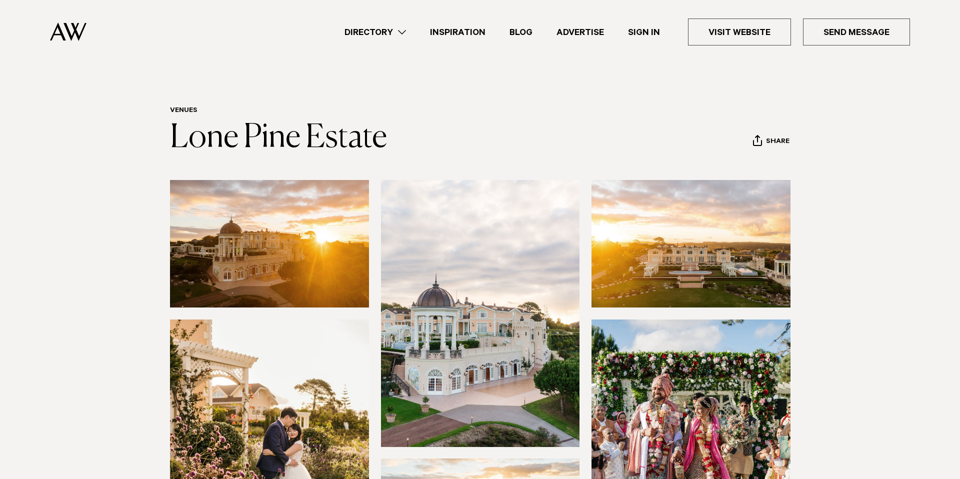
scroll to position [137, 0]
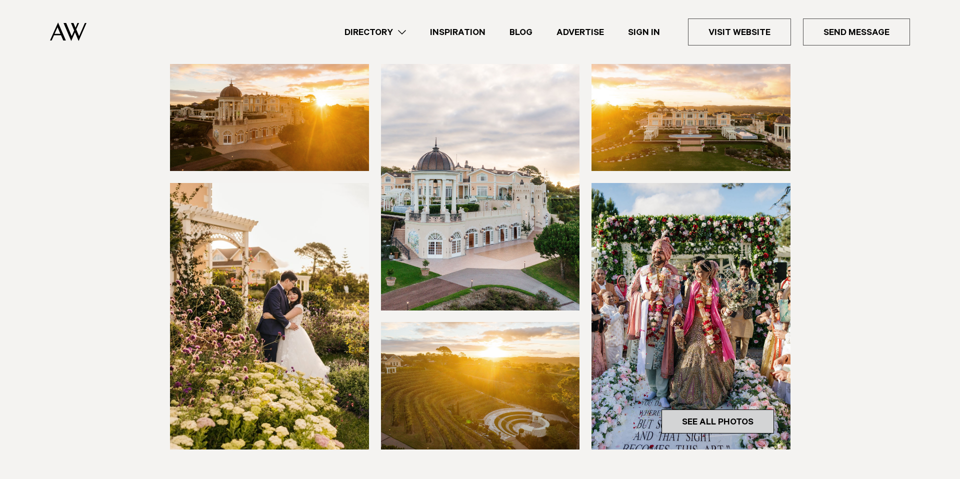
click at [687, 421] on link "See All Photos" at bounding box center [718, 422] width 113 height 24
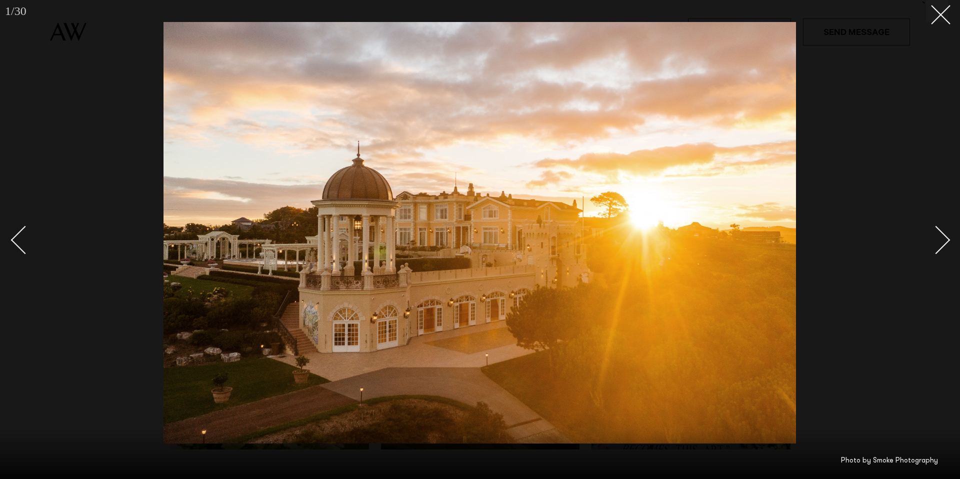
click at [939, 247] on div "Next slide" at bounding box center [936, 240] width 29 height 29
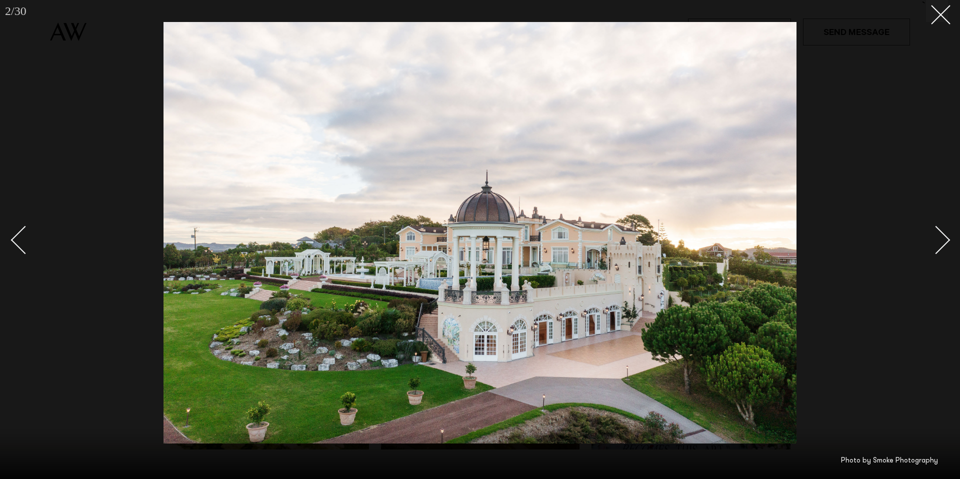
click at [939, 247] on div "Next slide" at bounding box center [936, 240] width 29 height 29
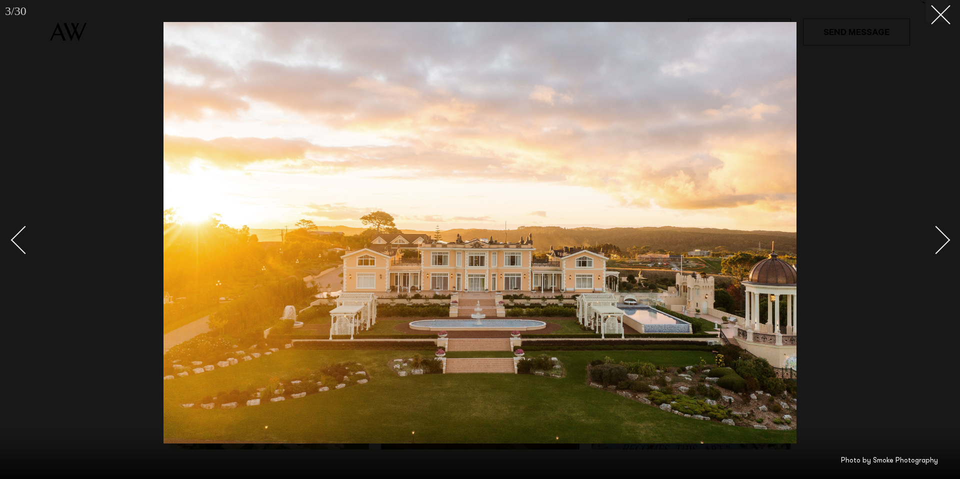
click at [939, 247] on div "Next slide" at bounding box center [936, 240] width 29 height 29
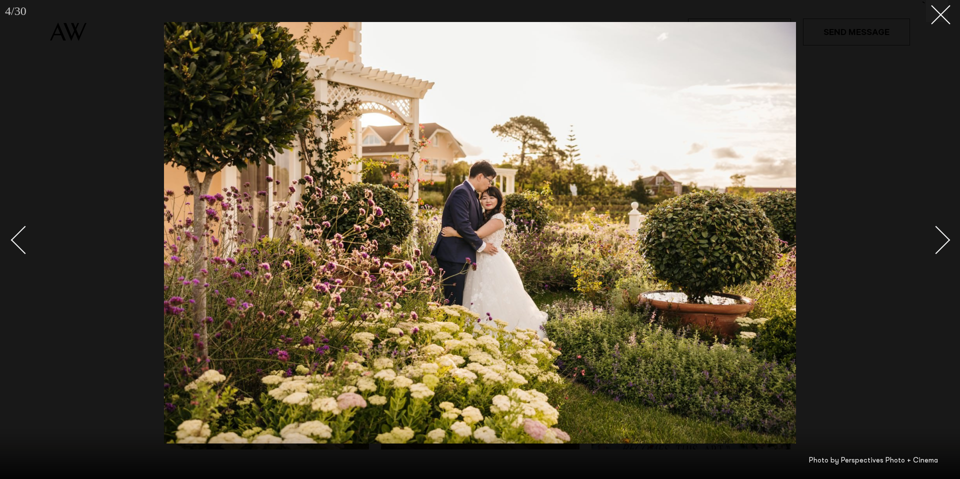
click at [939, 247] on div "Next slide" at bounding box center [936, 240] width 29 height 29
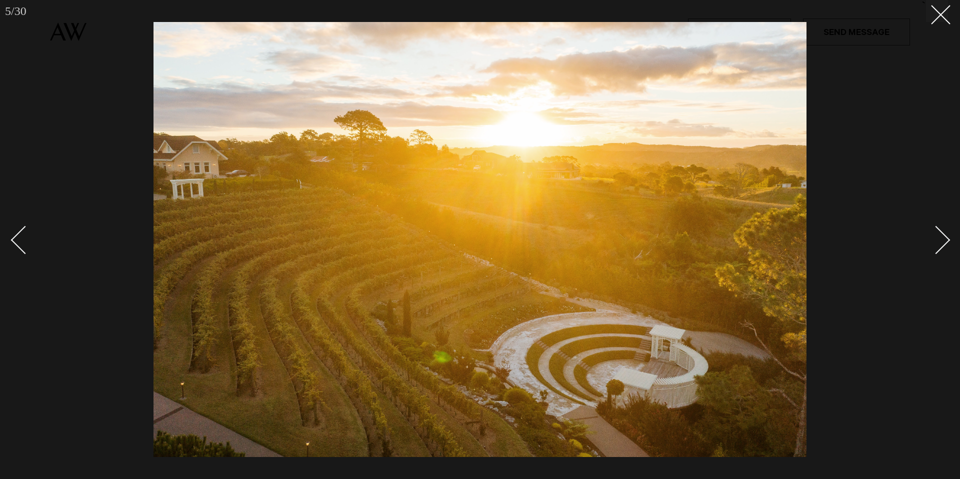
click at [938, 247] on div "Next slide" at bounding box center [936, 240] width 29 height 29
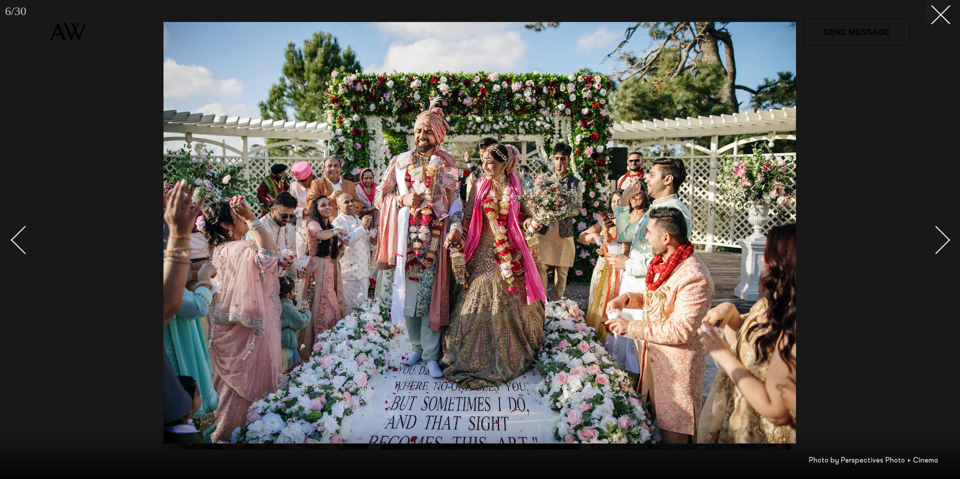
click at [938, 247] on div "Next slide" at bounding box center [936, 240] width 29 height 29
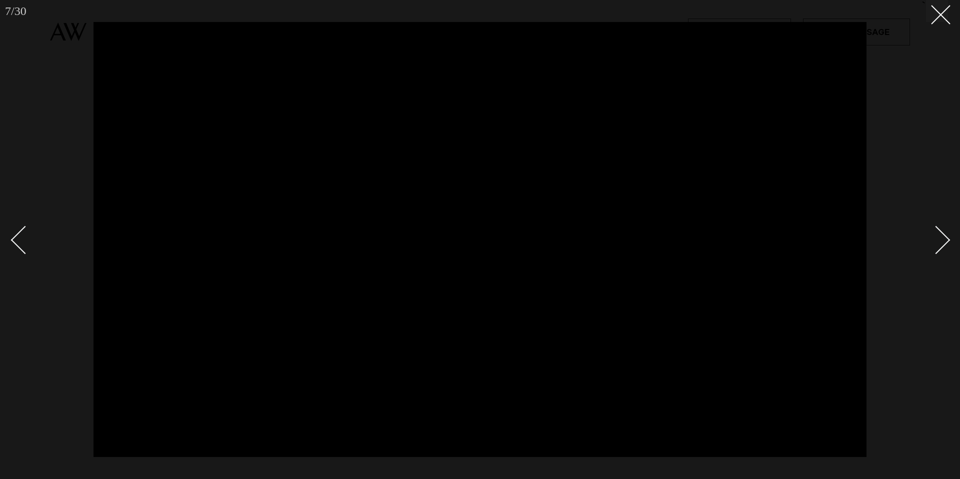
click at [938, 249] on div "Next slide" at bounding box center [936, 240] width 29 height 29
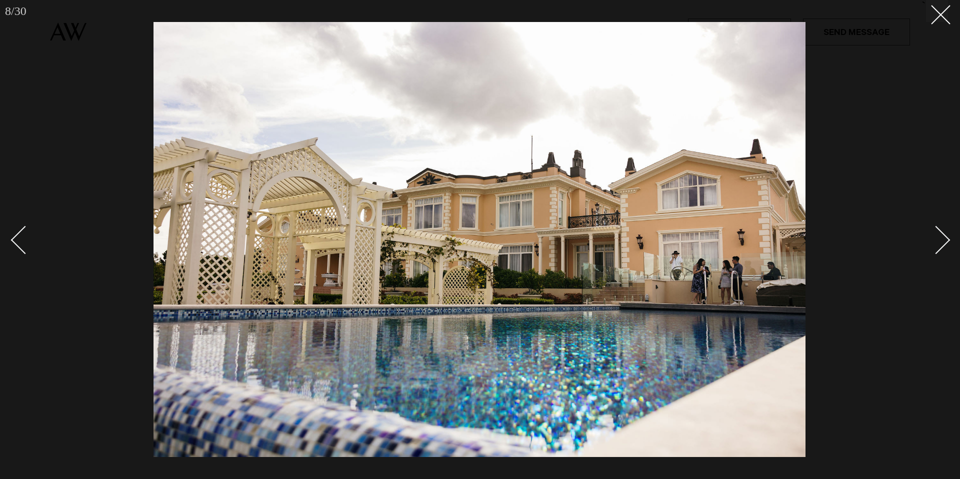
click at [938, 249] on div "Next slide" at bounding box center [936, 240] width 29 height 29
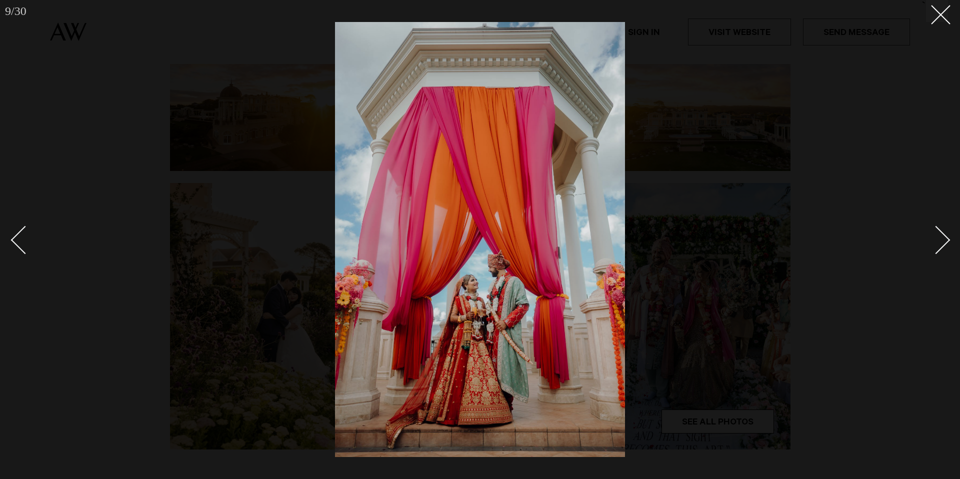
click at [938, 249] on div "Next slide" at bounding box center [936, 240] width 29 height 29
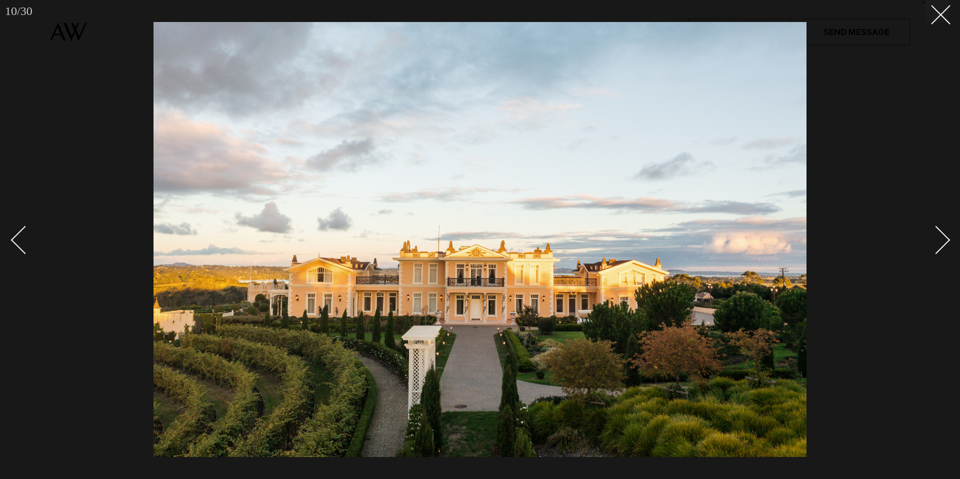
click at [942, 247] on div "Next slide" at bounding box center [936, 240] width 29 height 29
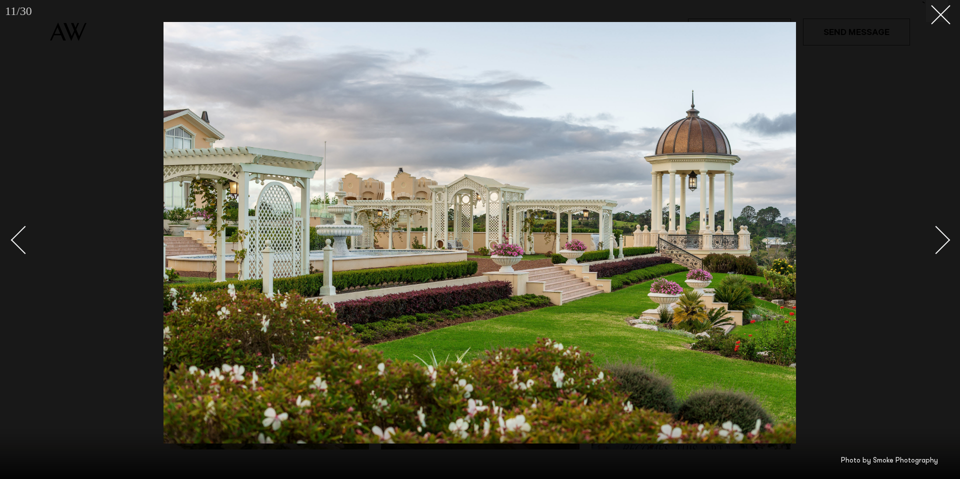
click at [941, 246] on div "Next slide" at bounding box center [936, 240] width 29 height 29
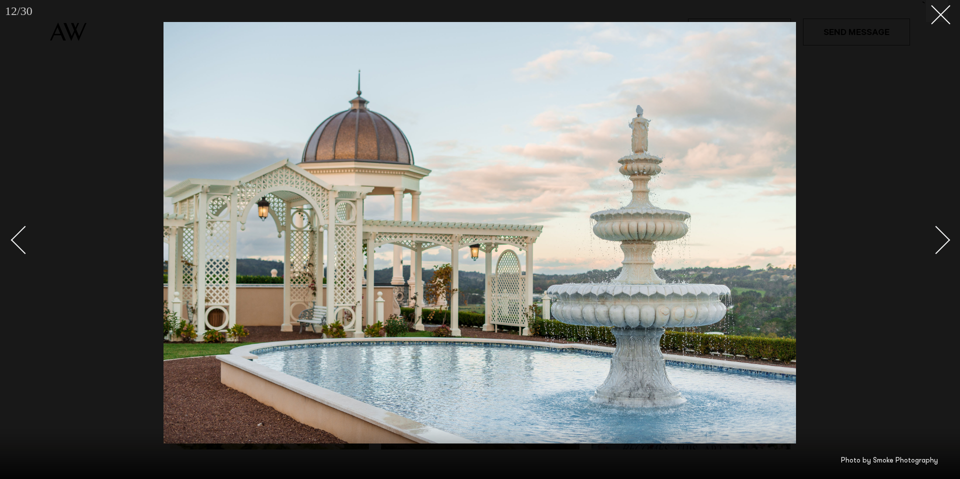
click at [941, 246] on div "Next slide" at bounding box center [936, 240] width 29 height 29
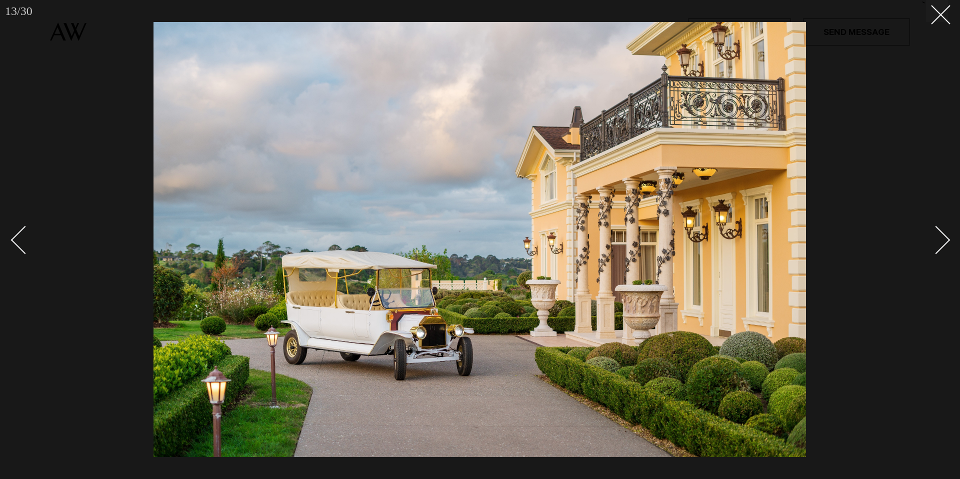
click at [941, 246] on div "Next slide" at bounding box center [936, 240] width 29 height 29
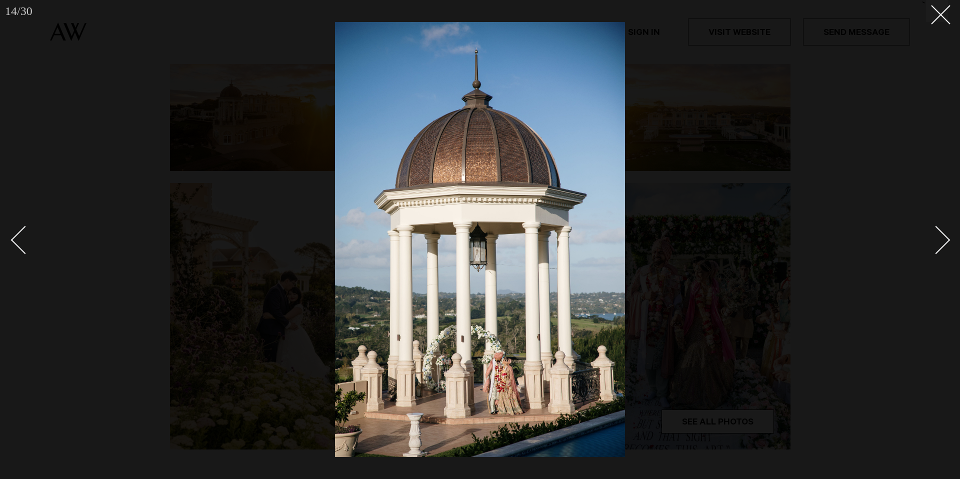
click at [941, 246] on div "Next slide" at bounding box center [936, 240] width 29 height 29
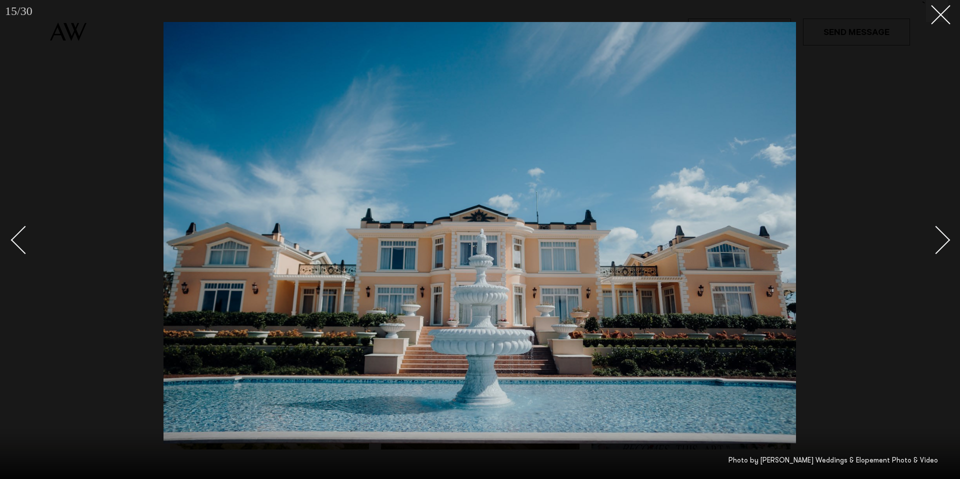
click at [941, 246] on div "Next slide" at bounding box center [936, 240] width 29 height 29
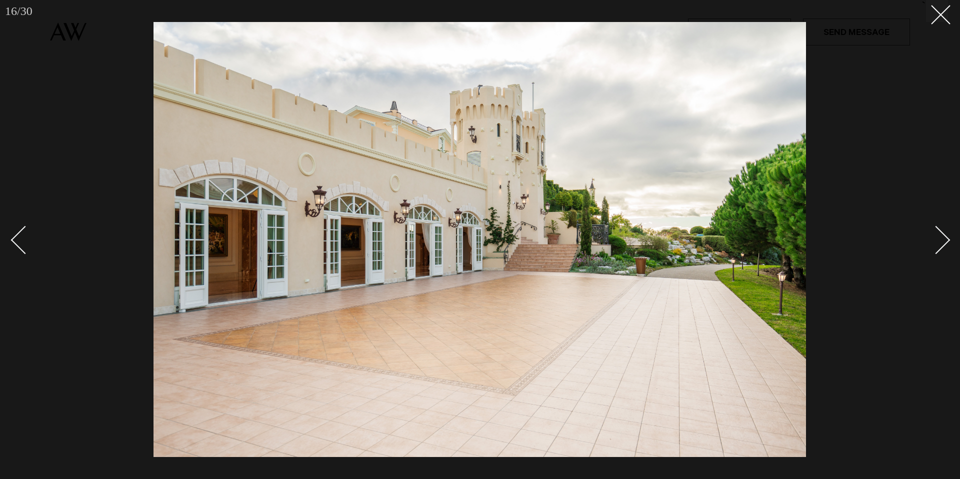
click at [941, 246] on div "Next slide" at bounding box center [936, 240] width 29 height 29
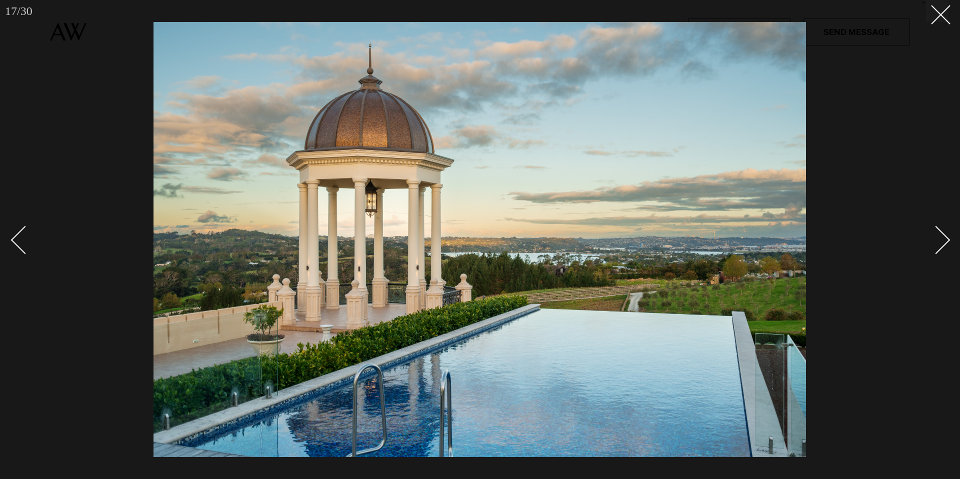
click at [941, 246] on div "Next slide" at bounding box center [936, 240] width 29 height 29
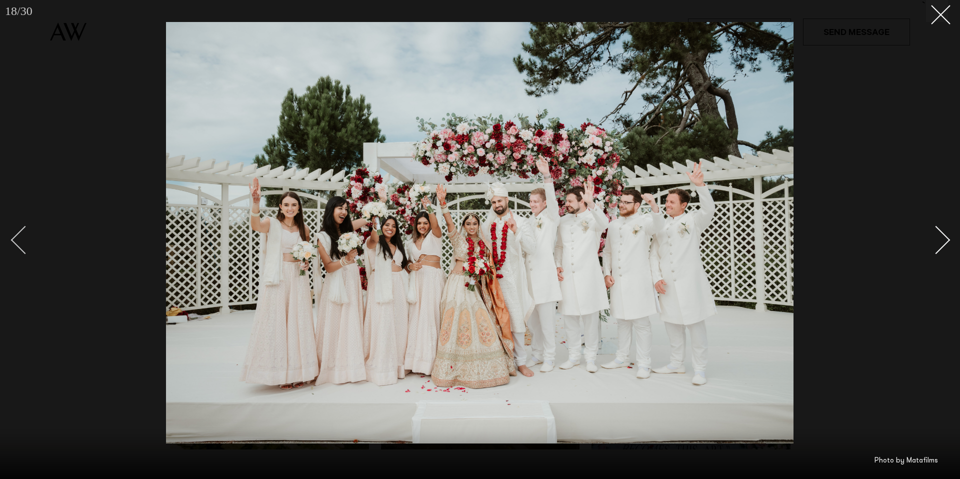
click at [18, 239] on div "Previous slide" at bounding box center [25, 240] width 29 height 29
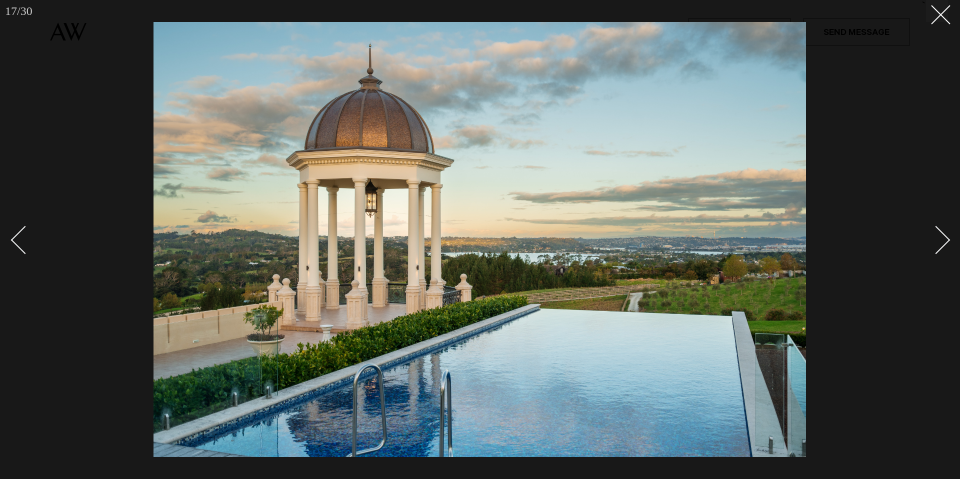
click at [945, 239] on div "Next slide" at bounding box center [936, 240] width 29 height 29
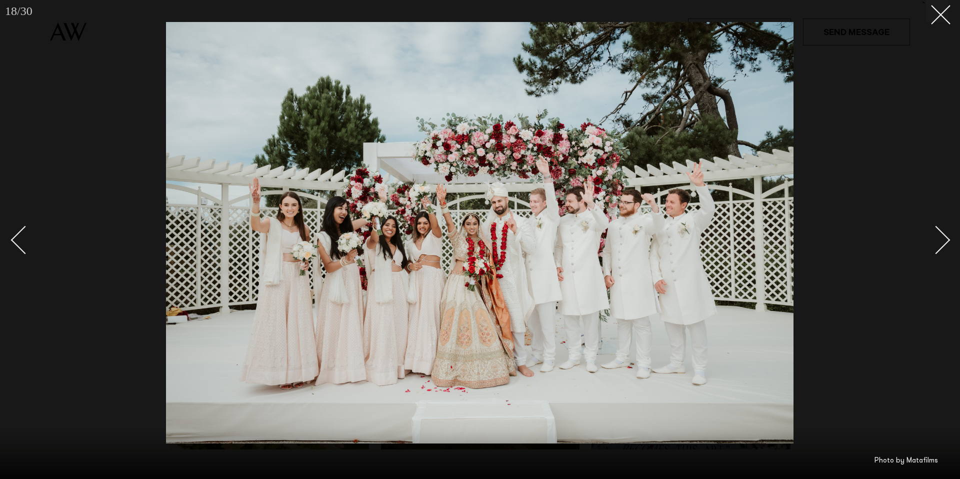
click at [947, 246] on link at bounding box center [930, 240] width 35 height 50
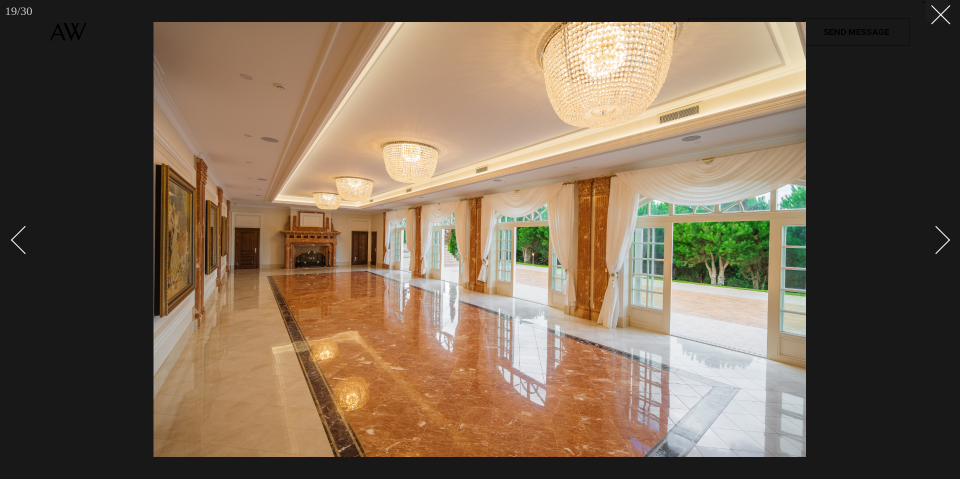
click at [947, 246] on link at bounding box center [930, 240] width 35 height 50
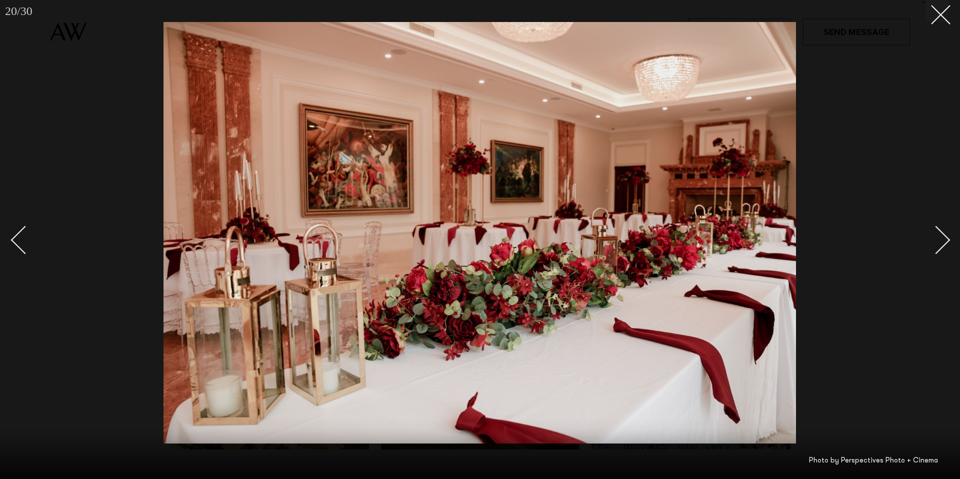
click at [947, 246] on link at bounding box center [930, 240] width 35 height 50
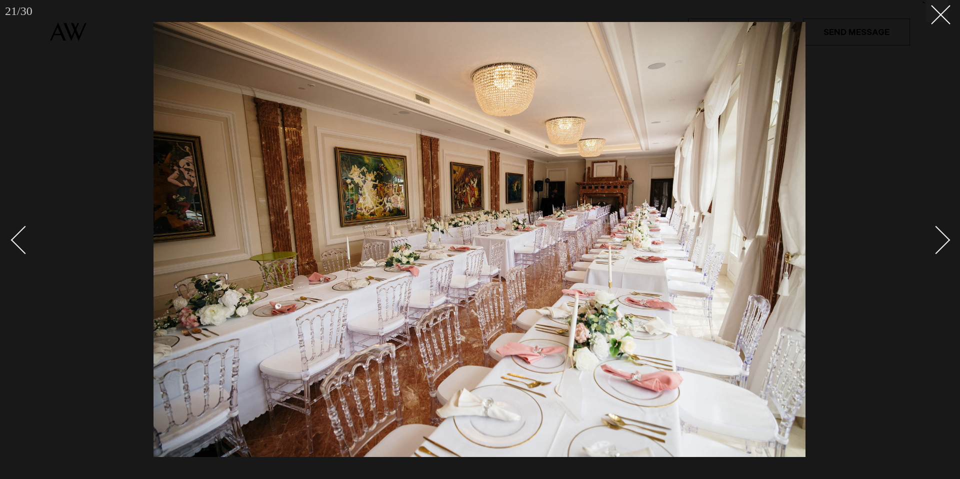
click at [947, 246] on link at bounding box center [930, 240] width 35 height 50
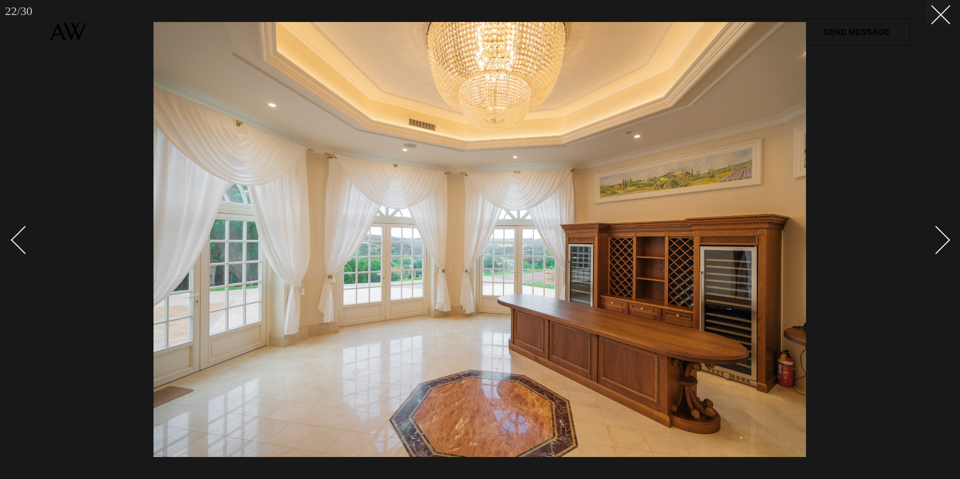
click at [934, 237] on div "Next slide" at bounding box center [936, 240] width 29 height 29
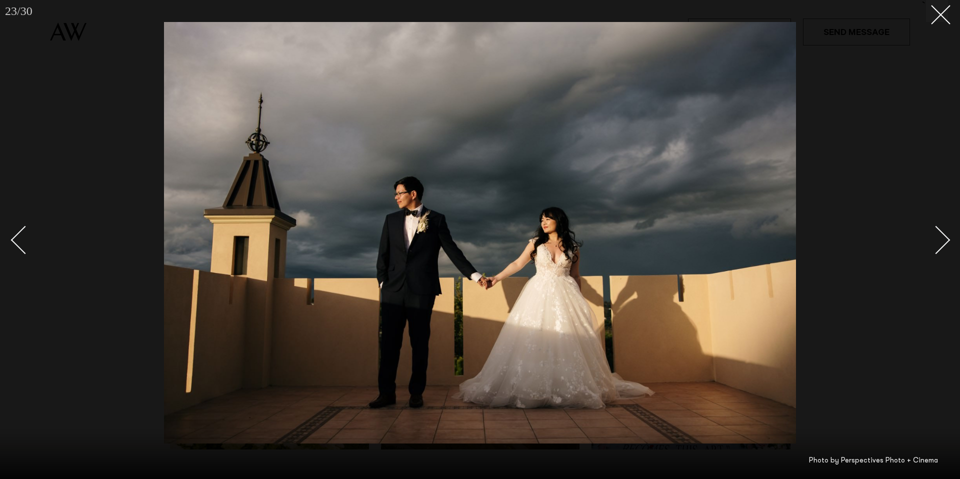
click at [932, 237] on div "Next slide" at bounding box center [936, 240] width 29 height 29
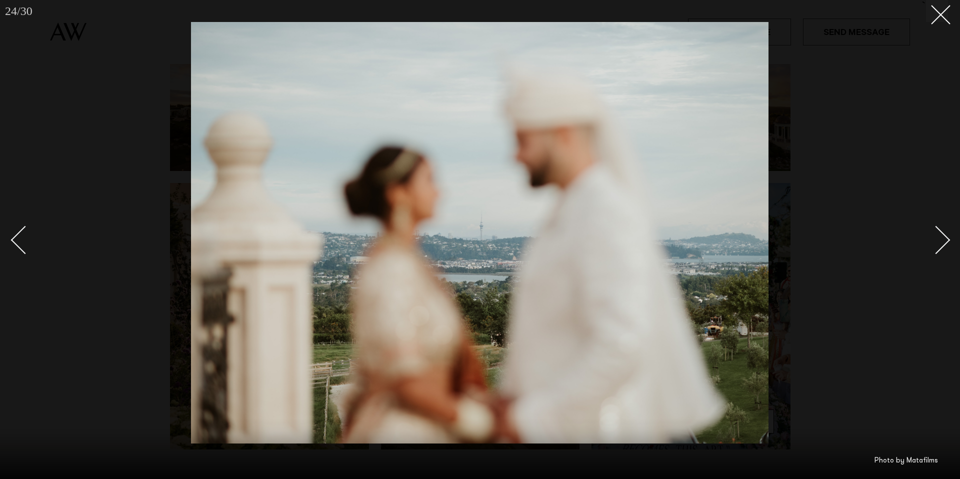
click at [932, 238] on div "Next slide" at bounding box center [936, 240] width 29 height 29
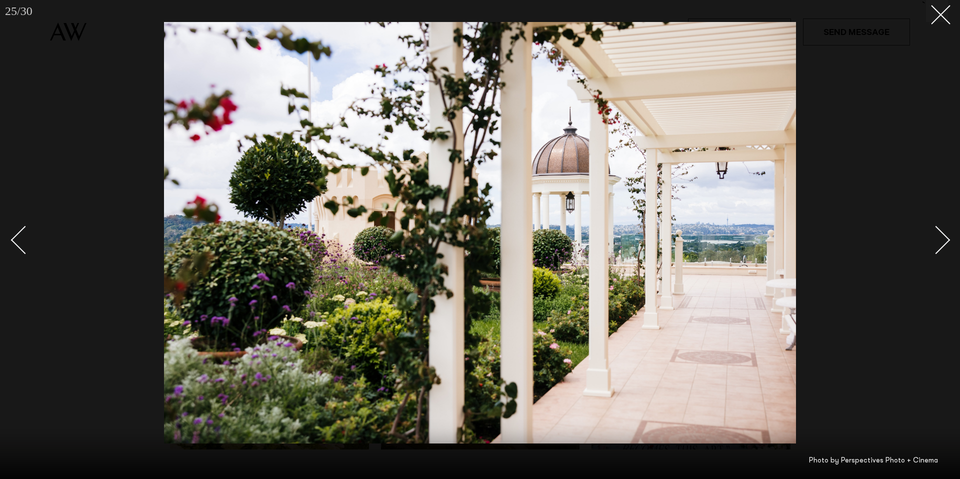
click at [948, 239] on div "Next slide" at bounding box center [936, 240] width 29 height 29
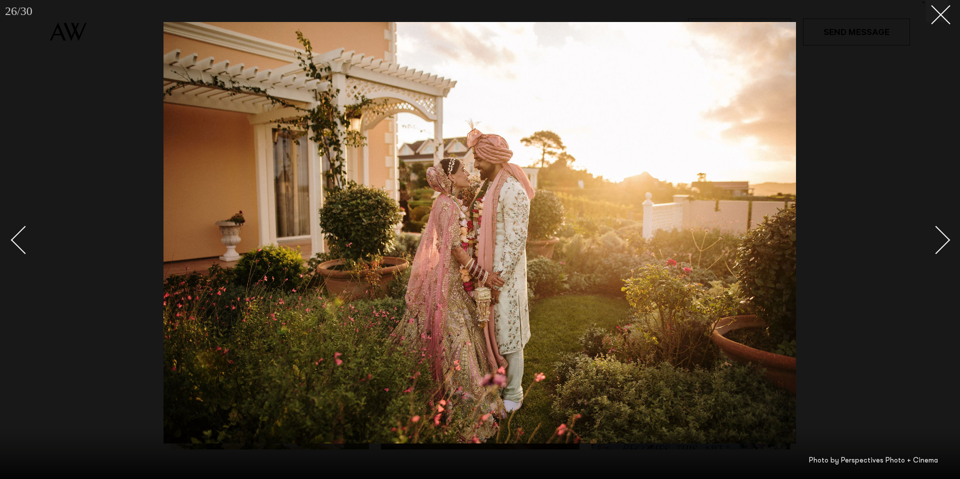
click at [948, 239] on div "Next slide" at bounding box center [936, 240] width 29 height 29
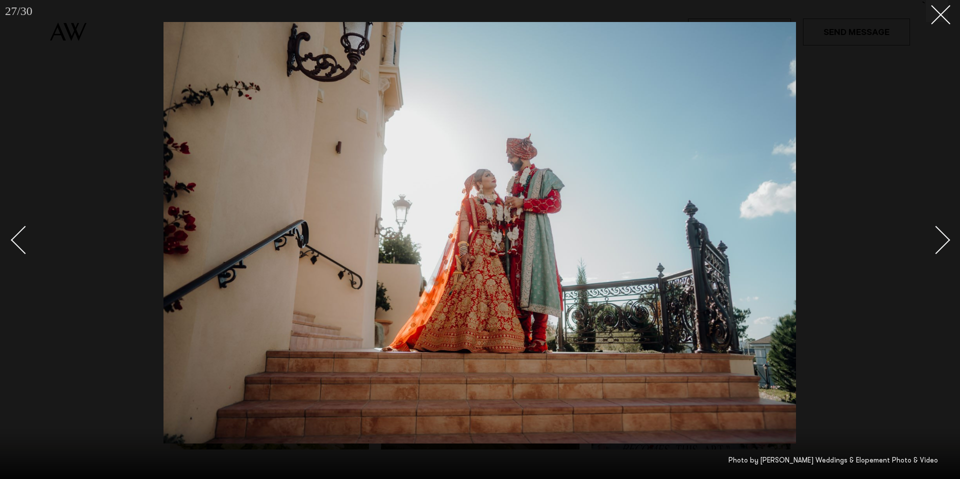
click at [948, 239] on div "Next slide" at bounding box center [936, 240] width 29 height 29
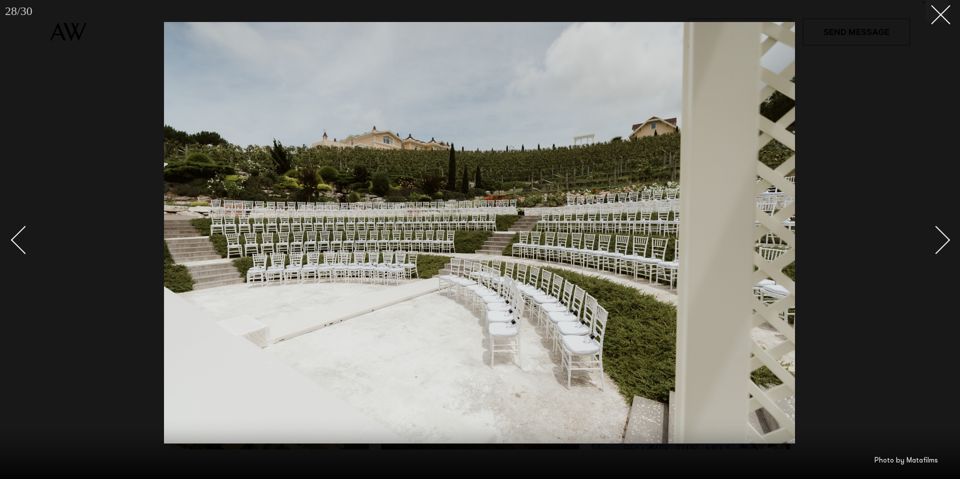
click at [948, 239] on div "Next slide" at bounding box center [936, 240] width 29 height 29
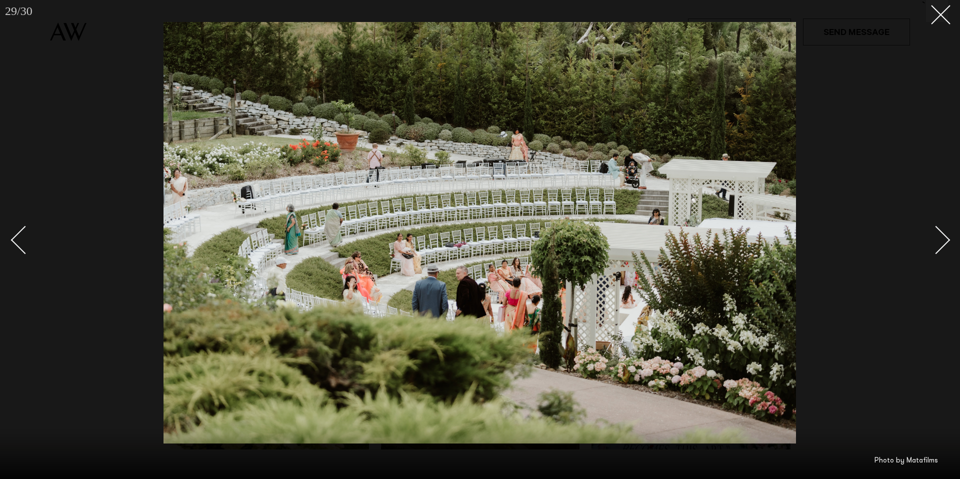
click at [947, 239] on div "Next slide" at bounding box center [936, 240] width 29 height 29
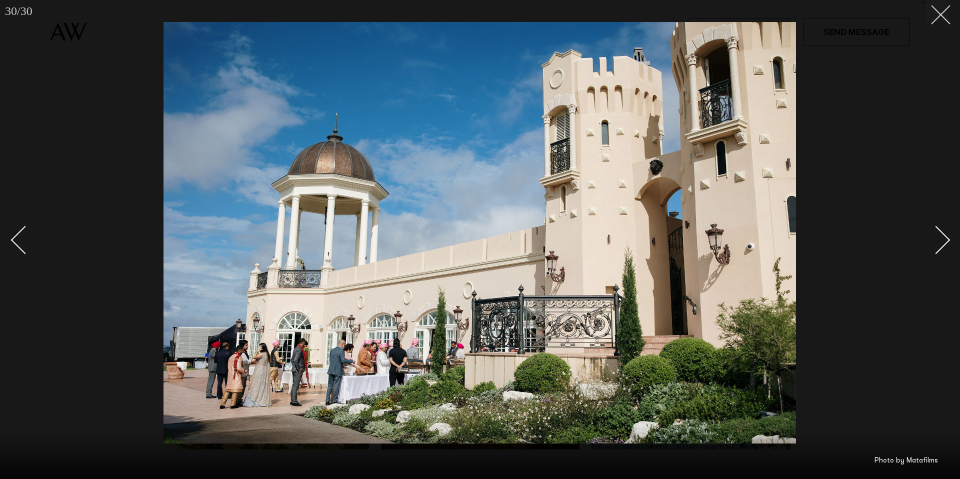
click at [945, 16] on button at bounding box center [937, 11] width 22 height 22
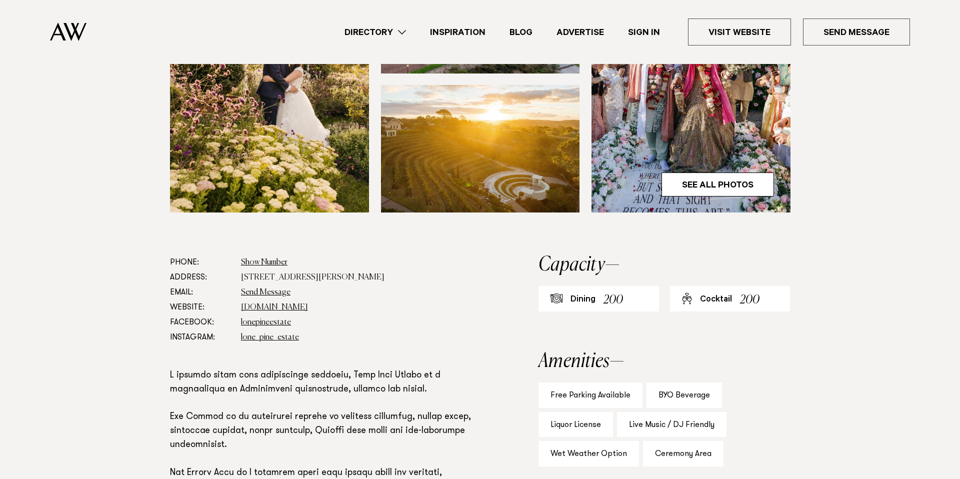
scroll to position [381, 0]
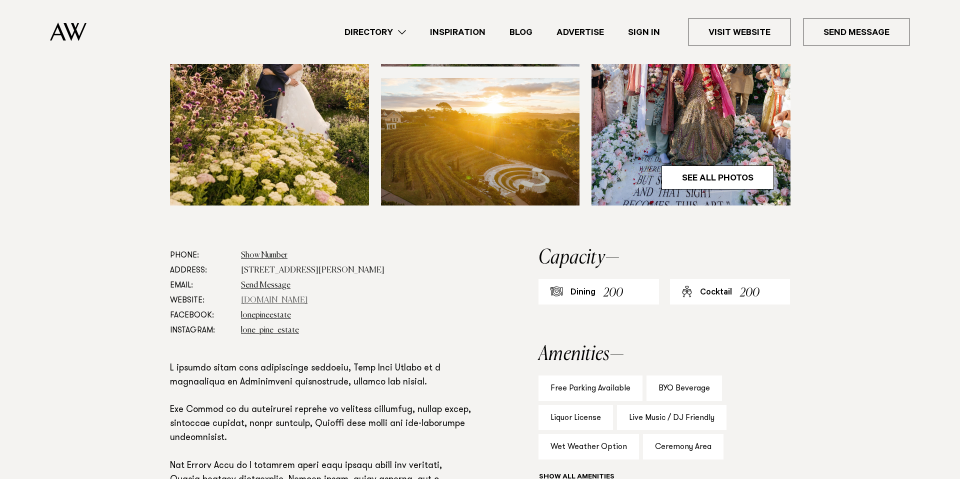
click at [303, 301] on link "lonepineestate.co.nz" at bounding box center [274, 301] width 67 height 8
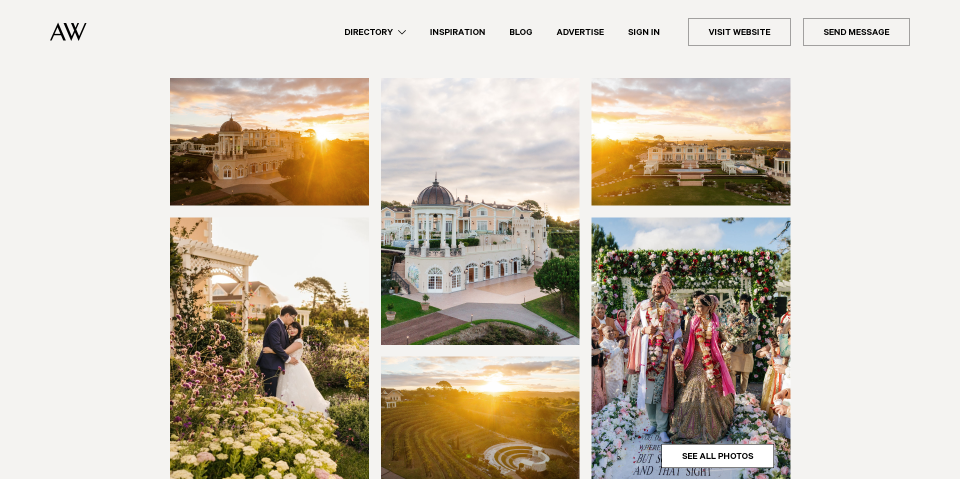
scroll to position [0, 0]
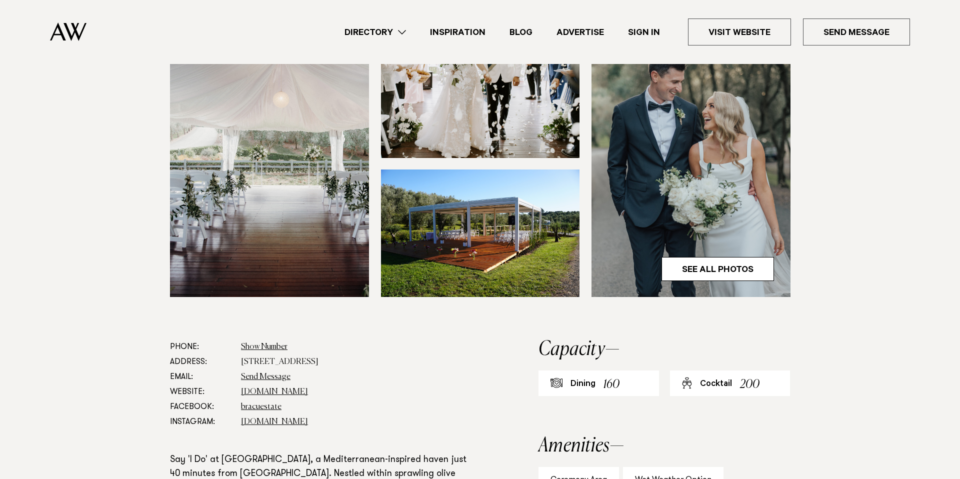
scroll to position [294, 0]
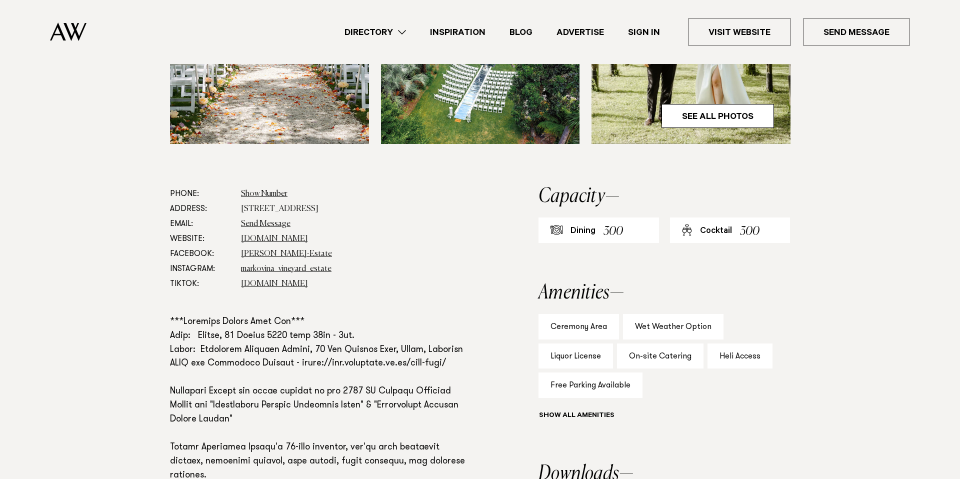
scroll to position [443, 0]
drag, startPoint x: 330, startPoint y: 315, endPoint x: 149, endPoint y: 313, distance: 181.1
click at [149, 313] on div "Phone: Show Number 09 412 8608 Address: [STREET_ADDRESS] Email: Send Message We…" at bounding box center [480, 419] width 704 height 466
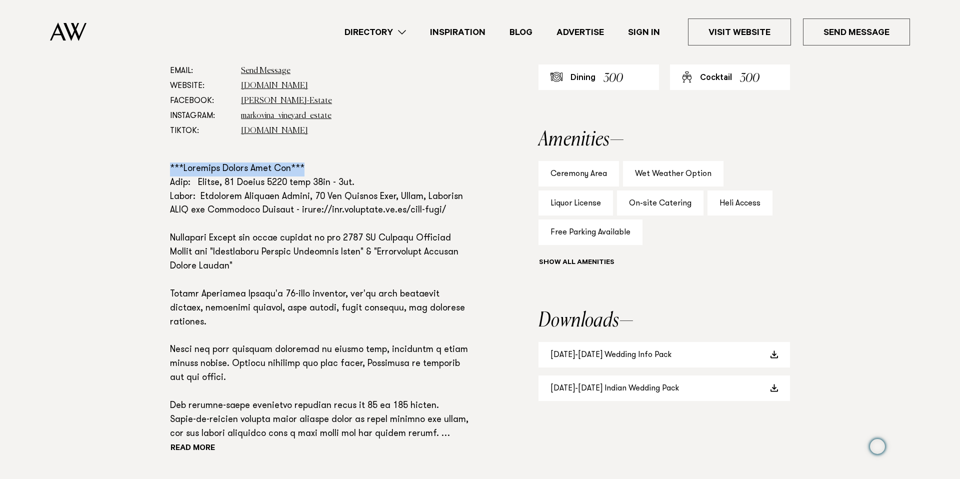
scroll to position [573, 0]
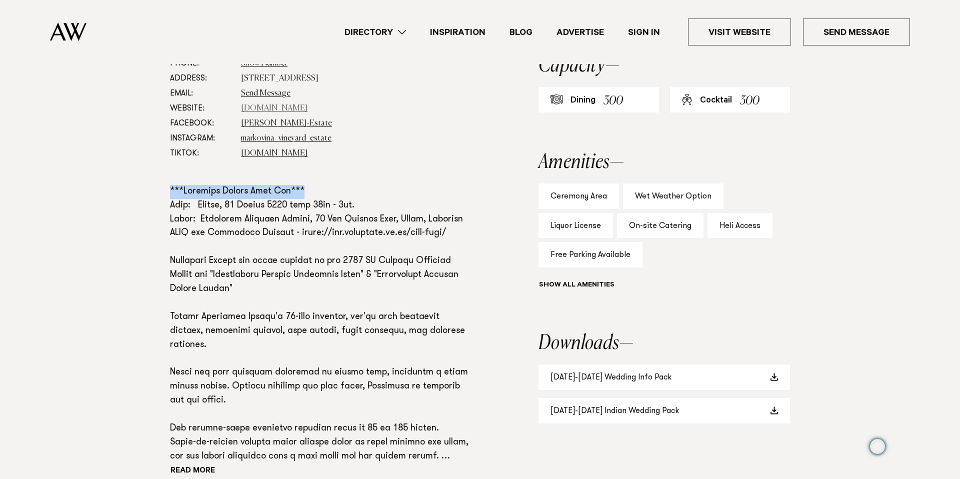
click at [296, 109] on link "[DOMAIN_NAME]" at bounding box center [274, 109] width 67 height 8
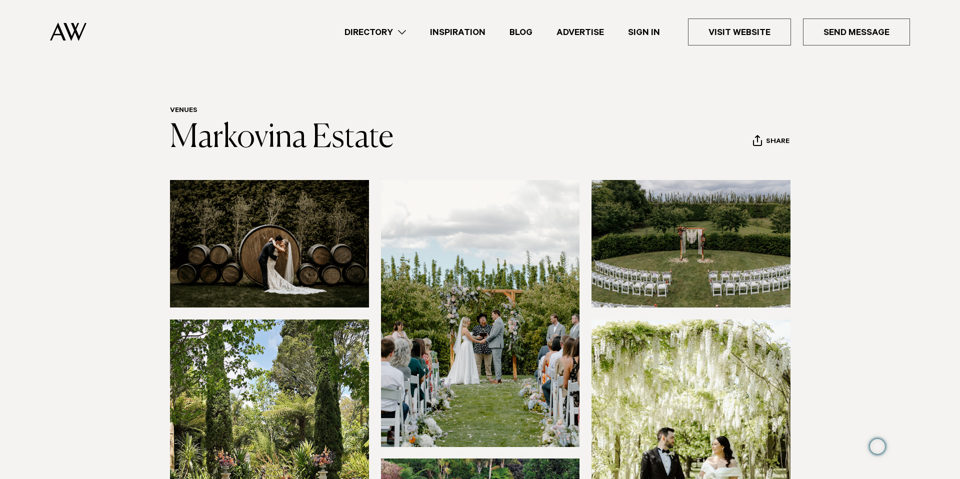
scroll to position [25, 0]
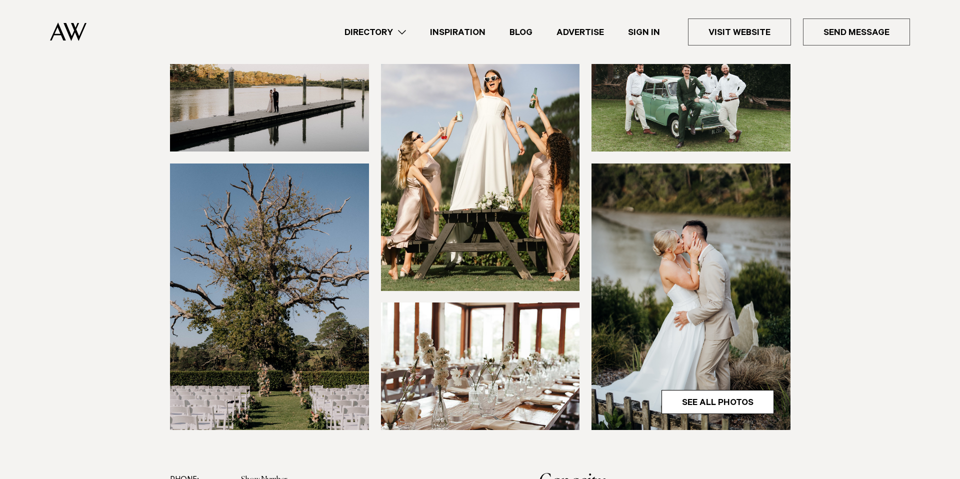
scroll to position [195, 0]
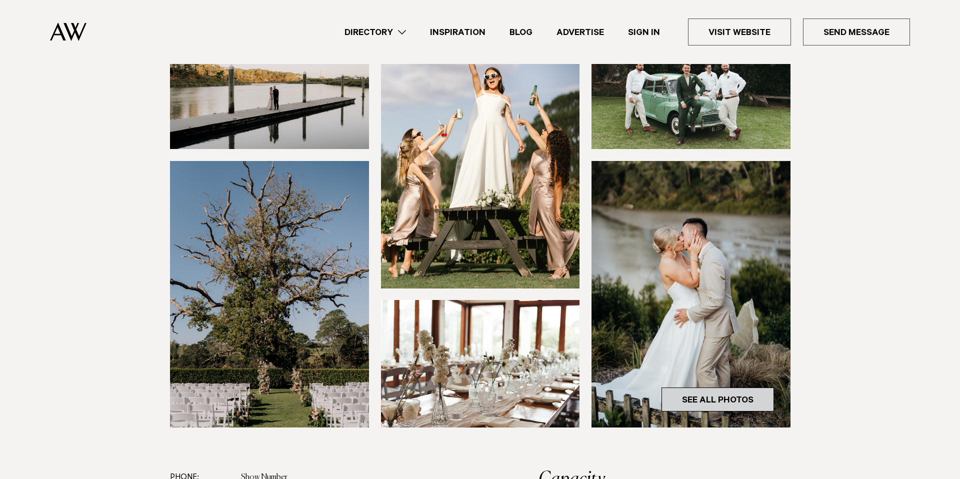
click at [701, 403] on link "See All Photos" at bounding box center [718, 400] width 113 height 24
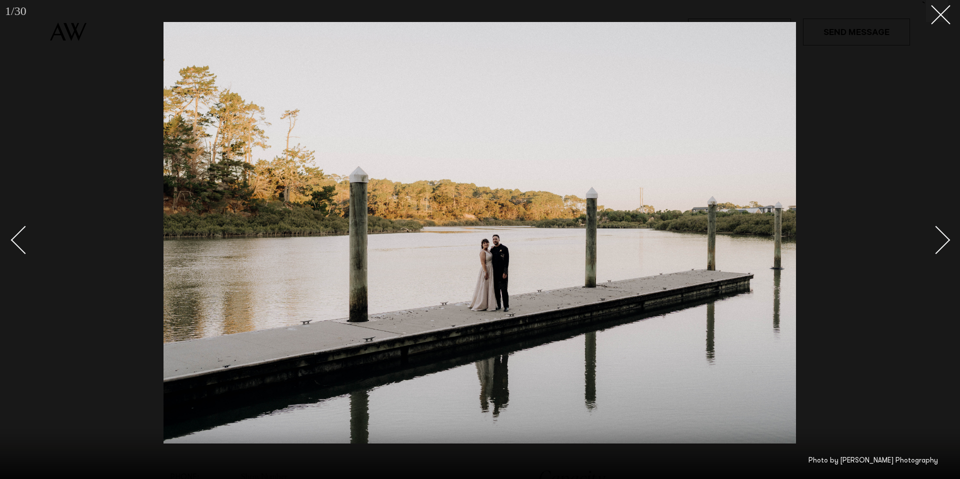
click at [941, 247] on div "Next slide" at bounding box center [936, 240] width 29 height 29
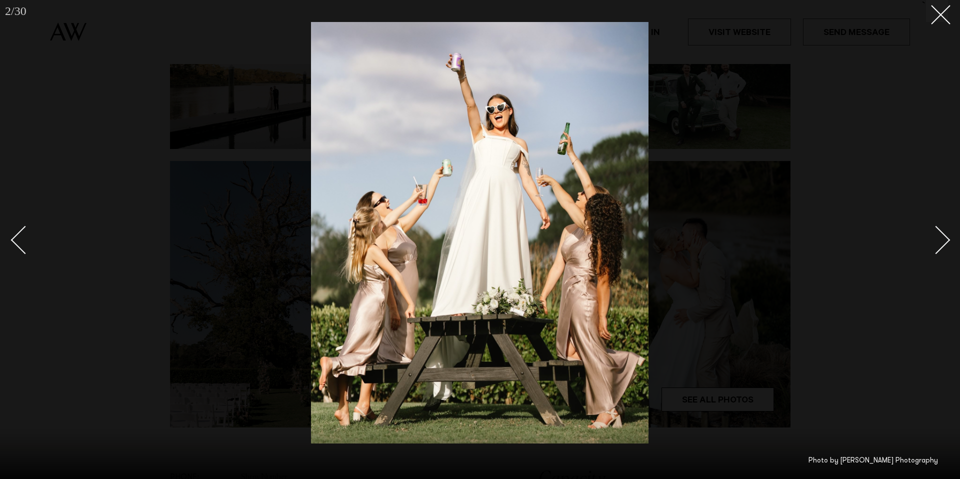
click at [941, 247] on div "Next slide" at bounding box center [936, 240] width 29 height 29
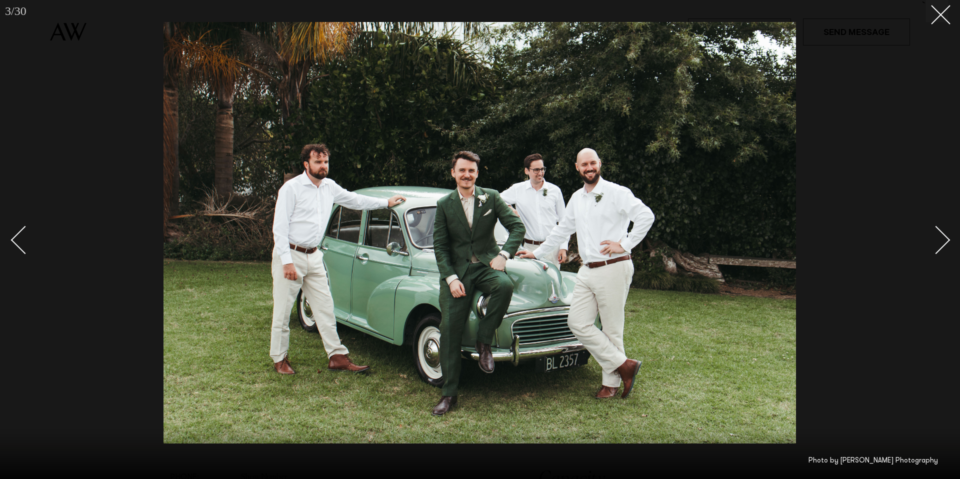
click at [941, 247] on div "Next slide" at bounding box center [936, 240] width 29 height 29
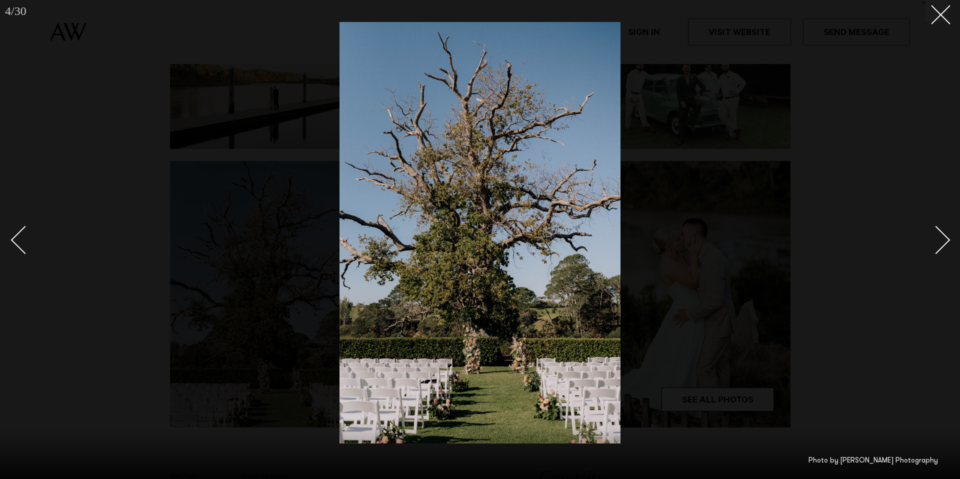
click at [941, 247] on div "Next slide" at bounding box center [936, 240] width 29 height 29
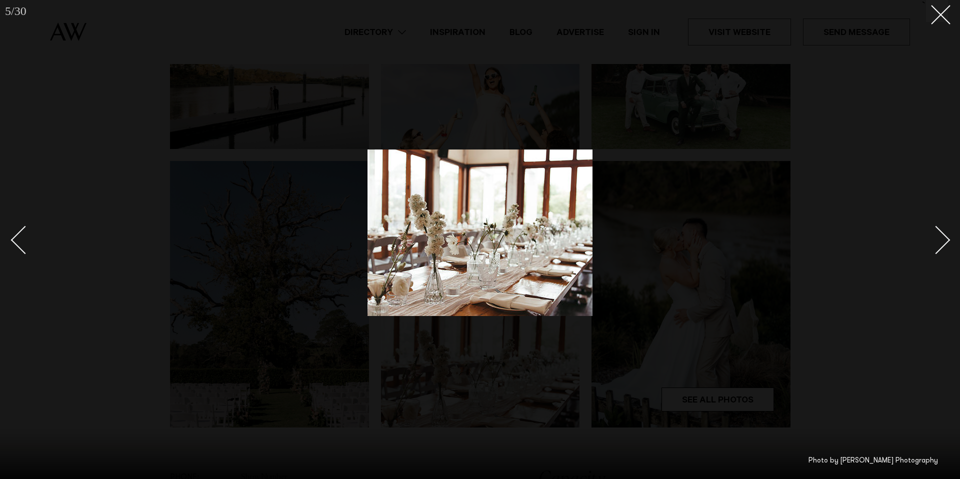
click at [941, 247] on div "Next slide" at bounding box center [936, 240] width 29 height 29
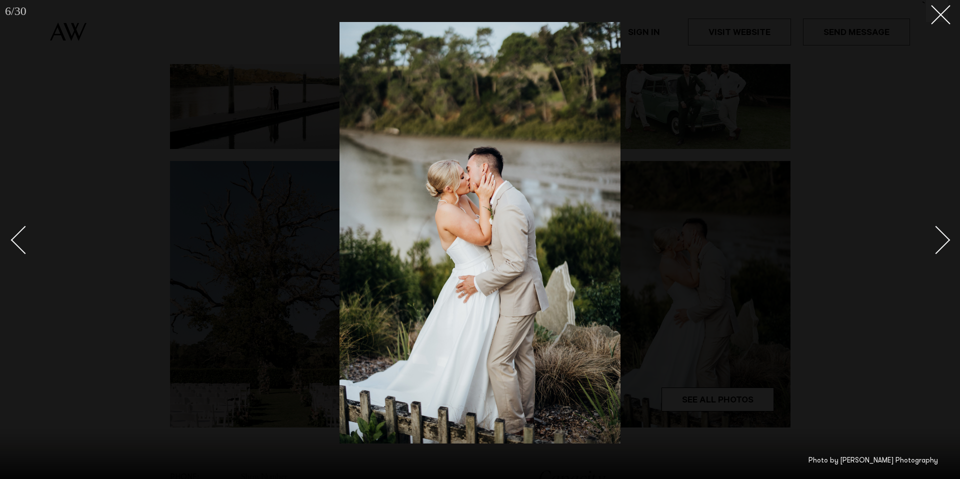
click at [941, 247] on div "Next slide" at bounding box center [936, 240] width 29 height 29
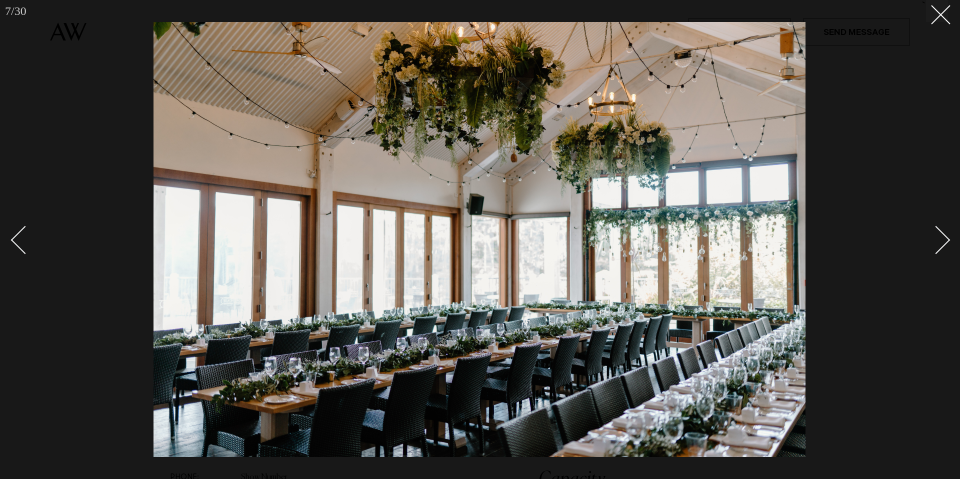
click at [941, 247] on div "Next slide" at bounding box center [936, 240] width 29 height 29
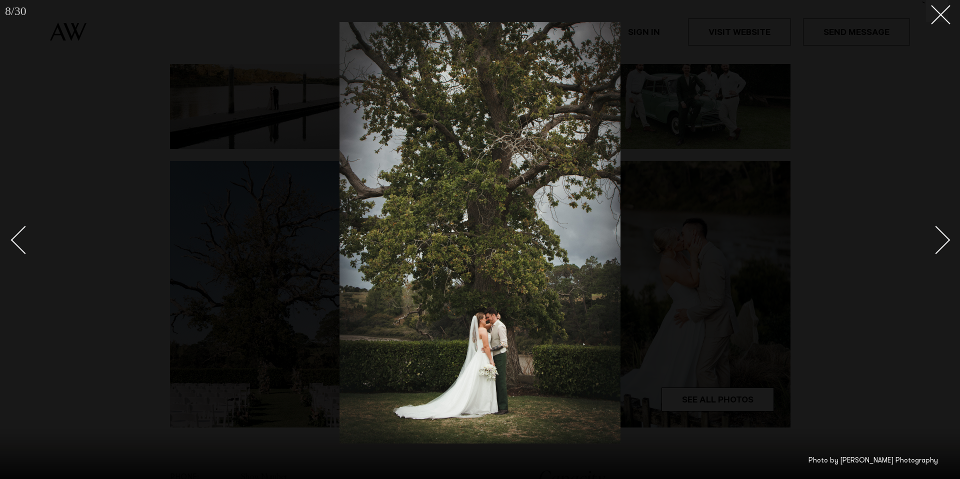
click at [941, 247] on div "Next slide" at bounding box center [936, 240] width 29 height 29
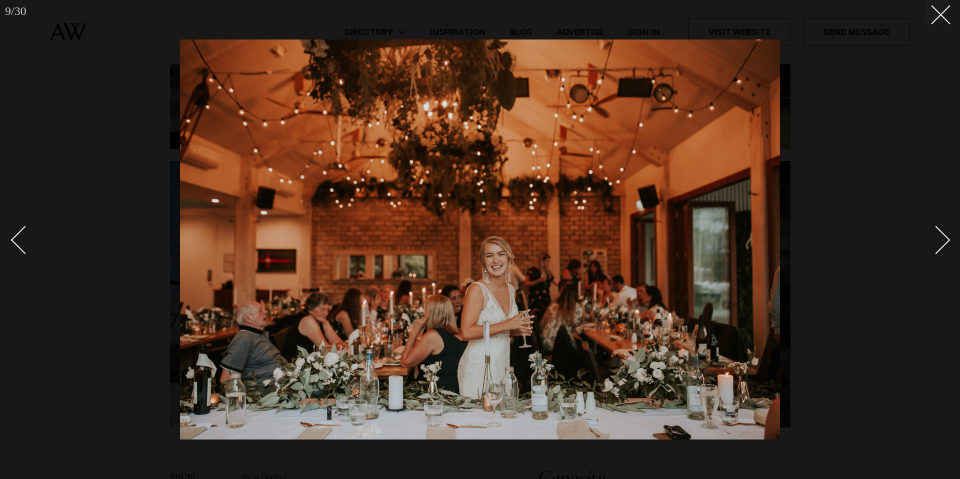
click at [941, 247] on div "Next slide" at bounding box center [936, 240] width 29 height 29
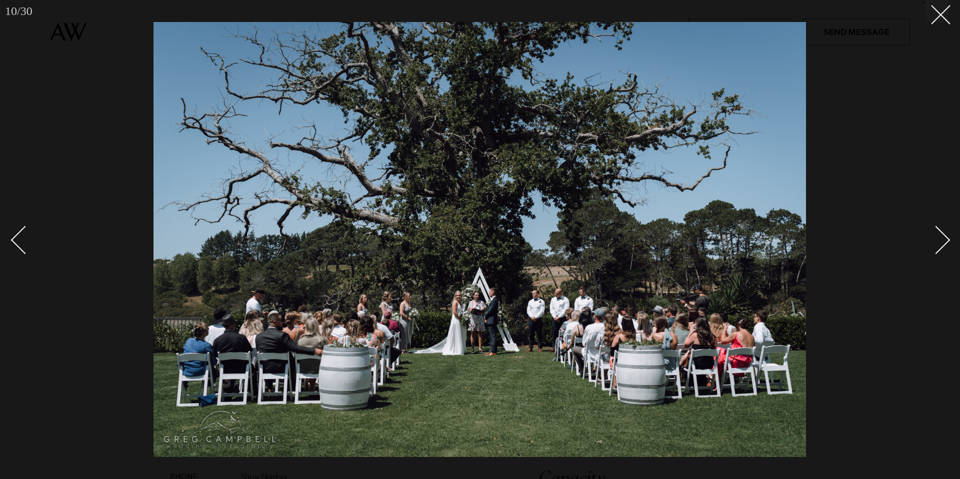
click at [941, 247] on div "Next slide" at bounding box center [936, 240] width 29 height 29
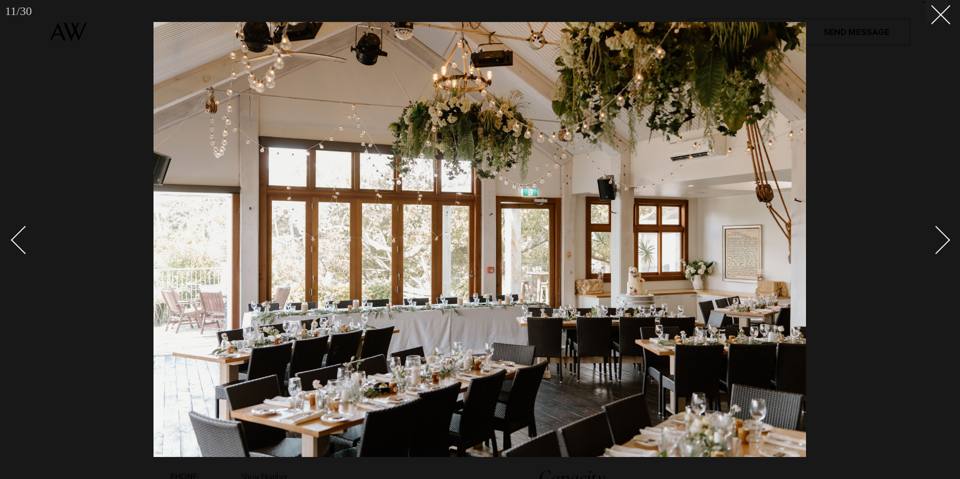
click at [941, 247] on div "Next slide" at bounding box center [936, 240] width 29 height 29
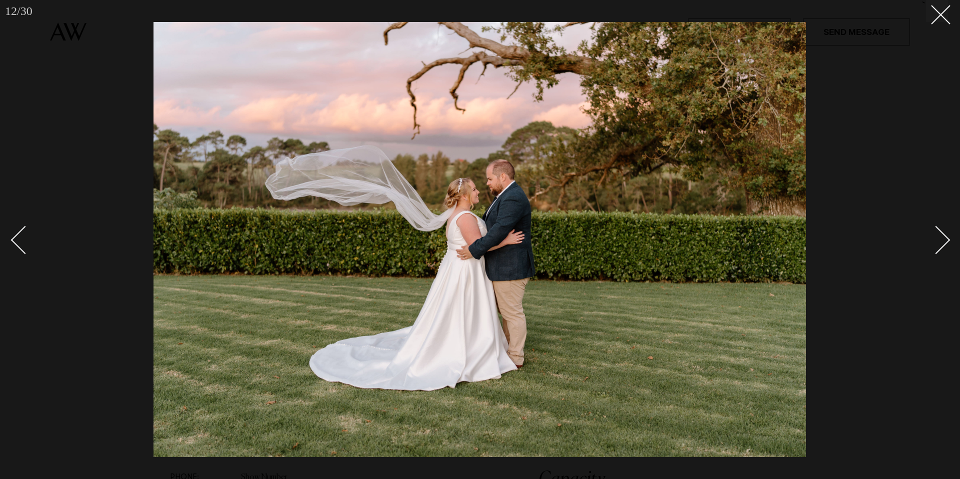
click at [941, 247] on div "Next slide" at bounding box center [936, 240] width 29 height 29
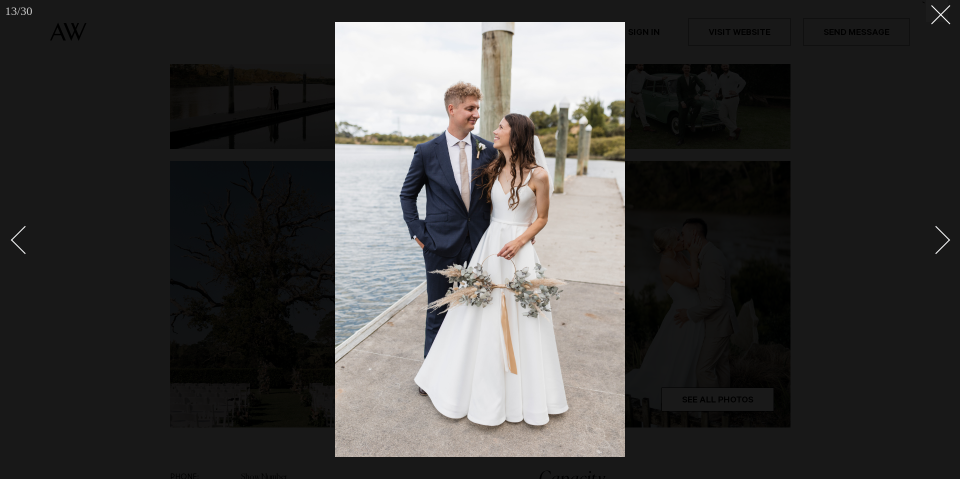
click at [947, 245] on link at bounding box center [930, 240] width 35 height 50
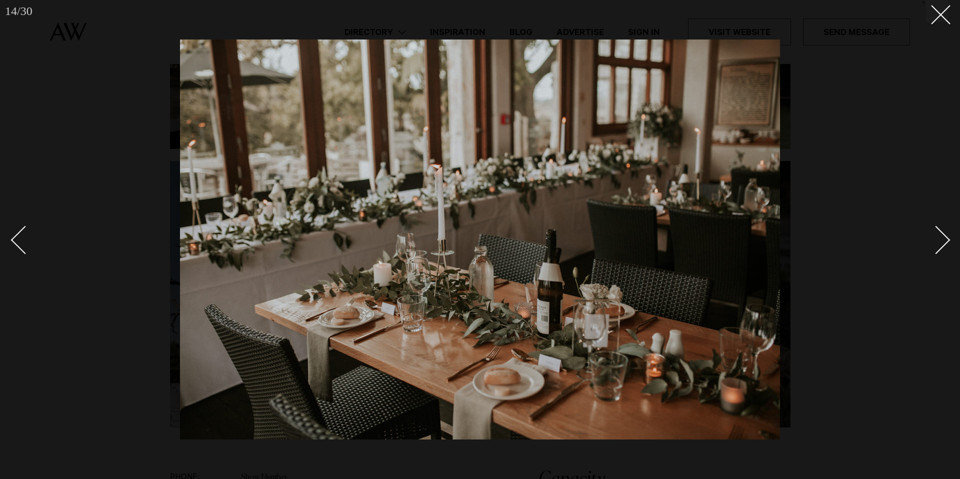
click at [945, 246] on link at bounding box center [930, 240] width 35 height 50
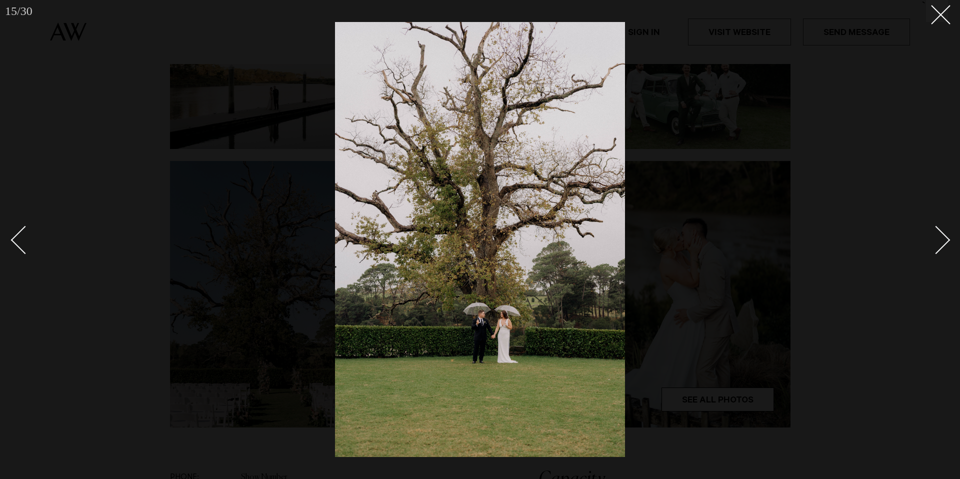
click at [945, 246] on link at bounding box center [930, 240] width 35 height 50
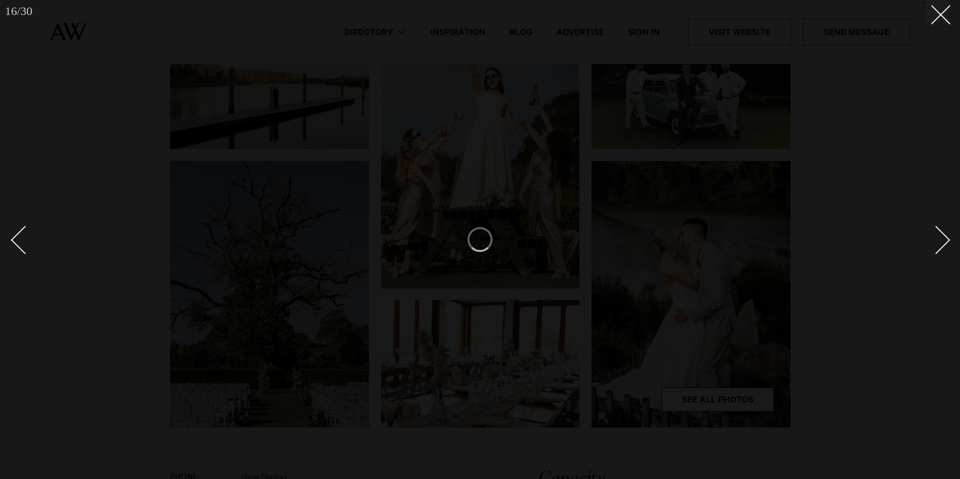
click at [938, 24] on div at bounding box center [480, 239] width 960 height 479
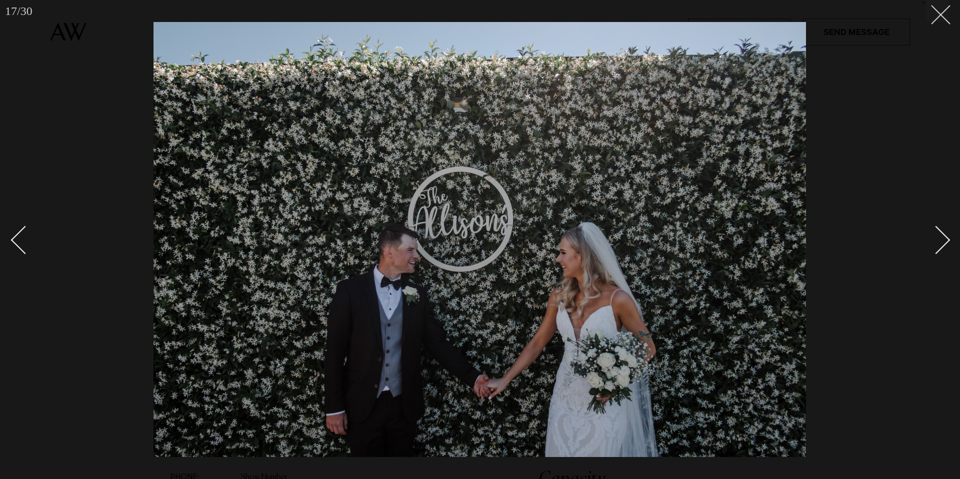
click at [940, 18] on button at bounding box center [937, 11] width 22 height 22
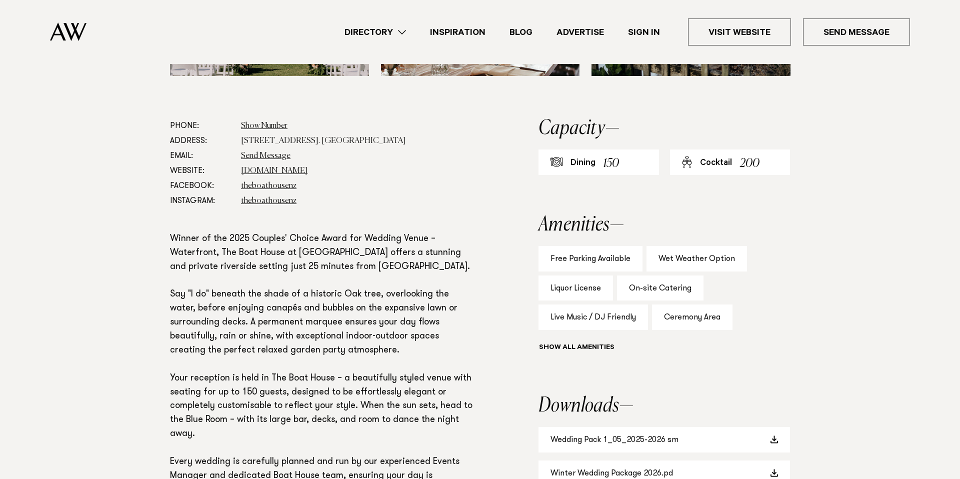
scroll to position [543, 0]
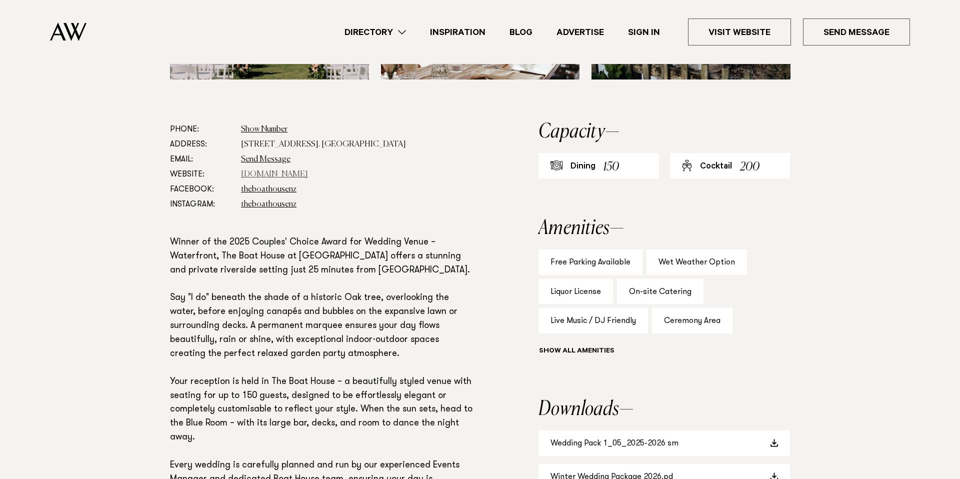
click at [301, 176] on link "www.theriverhead.co.nz" at bounding box center [274, 175] width 67 height 8
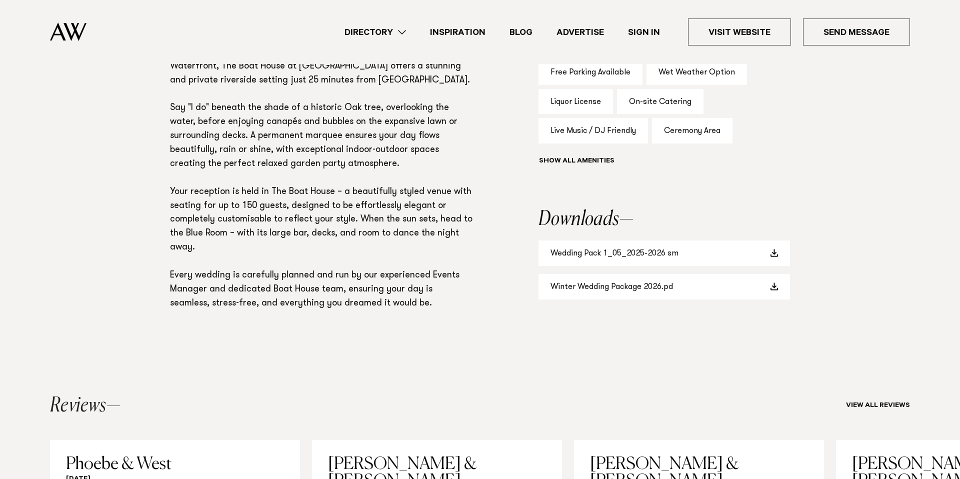
scroll to position [745, 0]
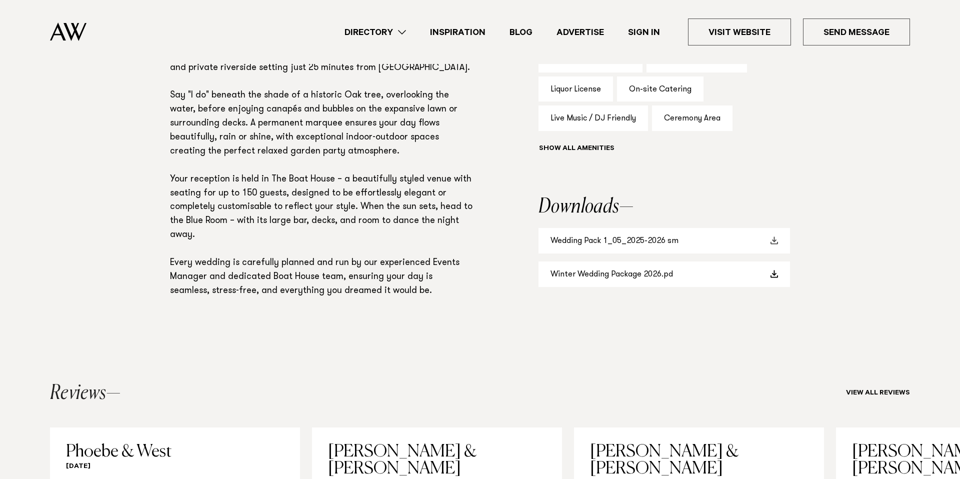
click at [617, 239] on link "Wedding Pack 1_05_2025-2026 sm" at bounding box center [665, 241] width 252 height 26
click at [617, 271] on link "Winter Wedding Package 2026.pd" at bounding box center [665, 275] width 252 height 26
click at [846, 83] on section "Phone: Show Number 09 412 8902 ext 2 Address: 33 York Terrace, Riverhead 0820. …" at bounding box center [480, 130] width 960 height 422
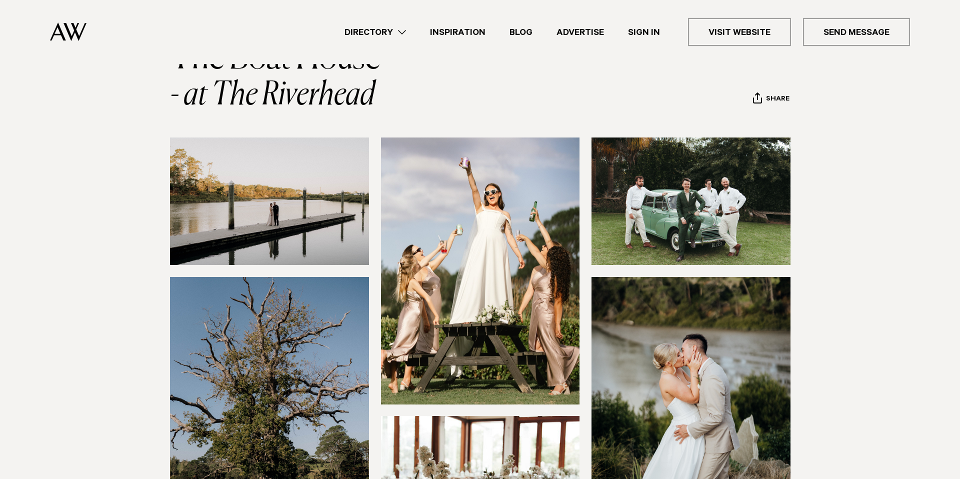
scroll to position [0, 0]
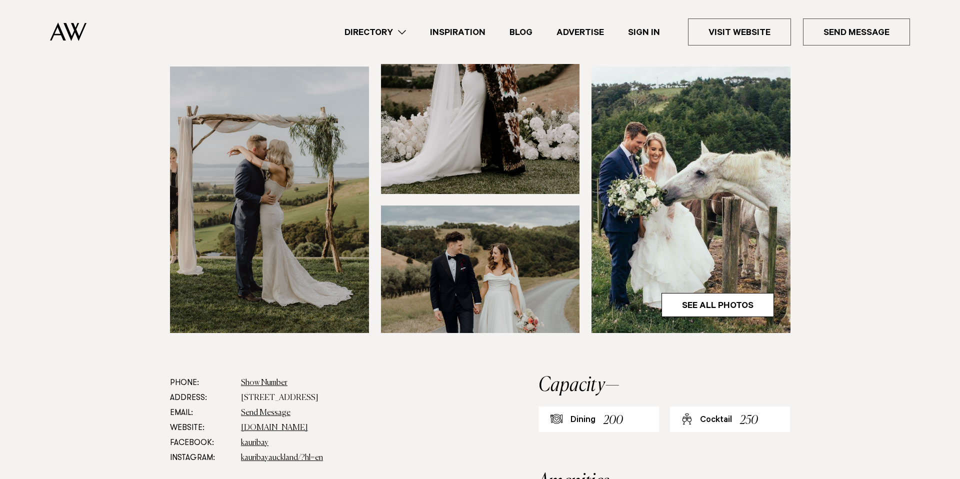
scroll to position [266, 0]
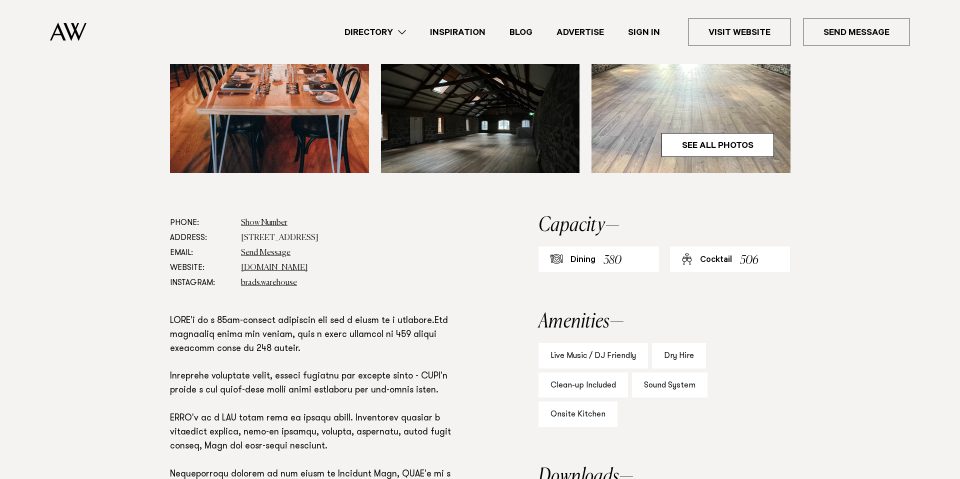
scroll to position [454, 0]
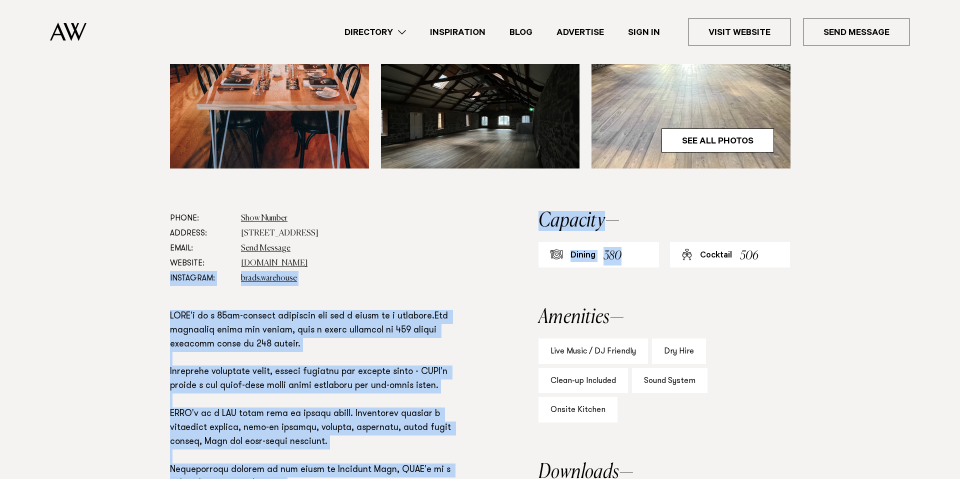
drag, startPoint x: 629, startPoint y: 222, endPoint x: 501, endPoint y: 224, distance: 127.6
click at [501, 224] on div "Phone: Show Number 0800 768 700 Address: 9 - 11 Durham Lane Auckland Email: Sen…" at bounding box center [480, 429] width 704 height 436
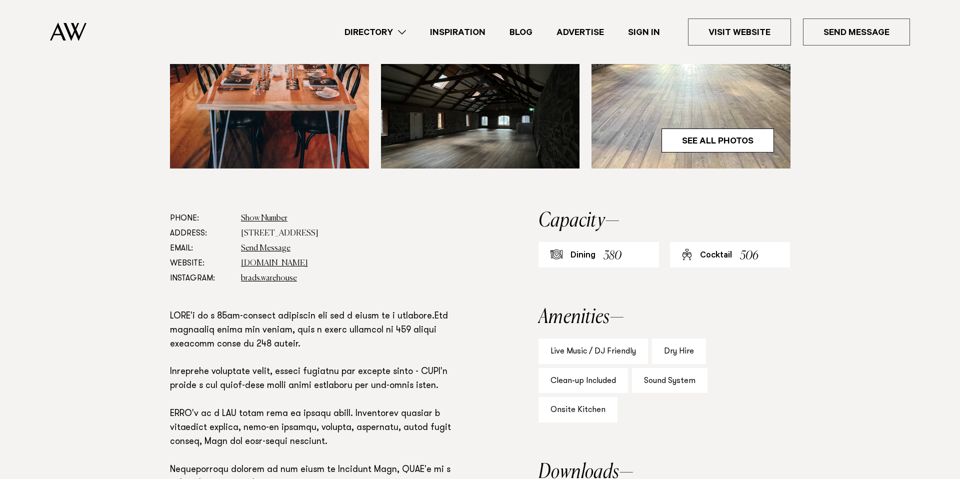
click at [477, 211] on div "Phone: Show Number 0800 768 700 Address: 9 - 11 Durham Lane Auckland Email: Sen…" at bounding box center [480, 429] width 704 height 436
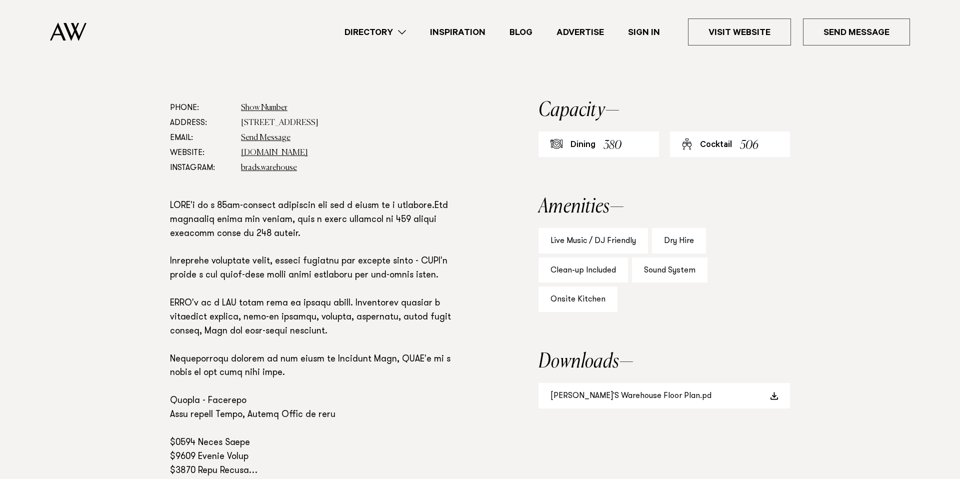
scroll to position [619, 0]
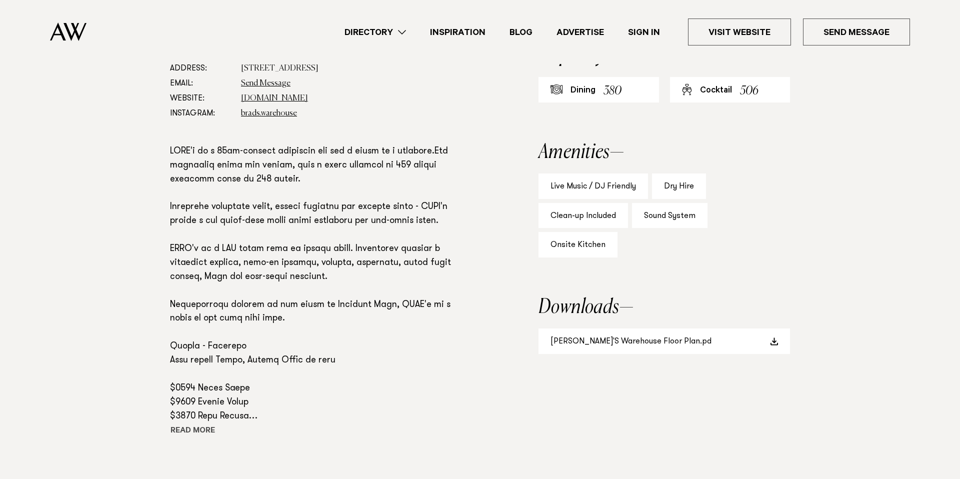
click at [205, 424] on button "Read more" at bounding box center [215, 431] width 90 height 15
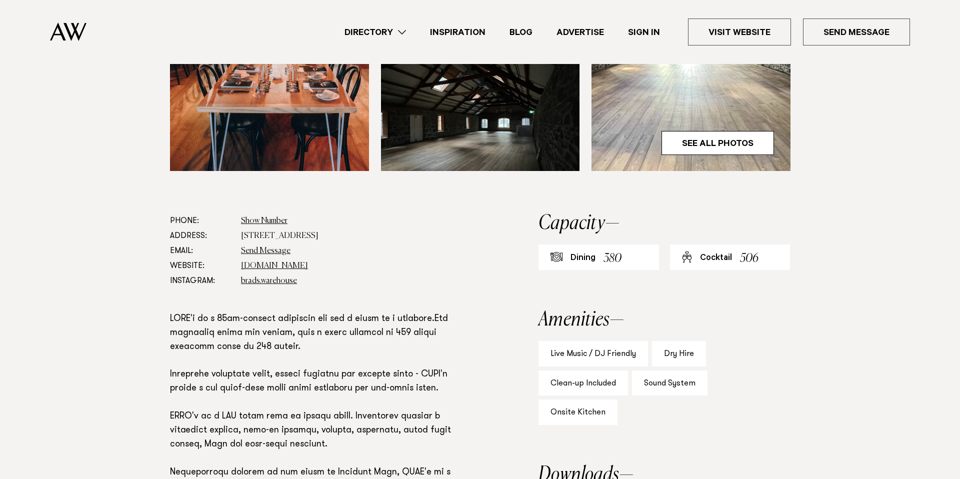
scroll to position [421, 0]
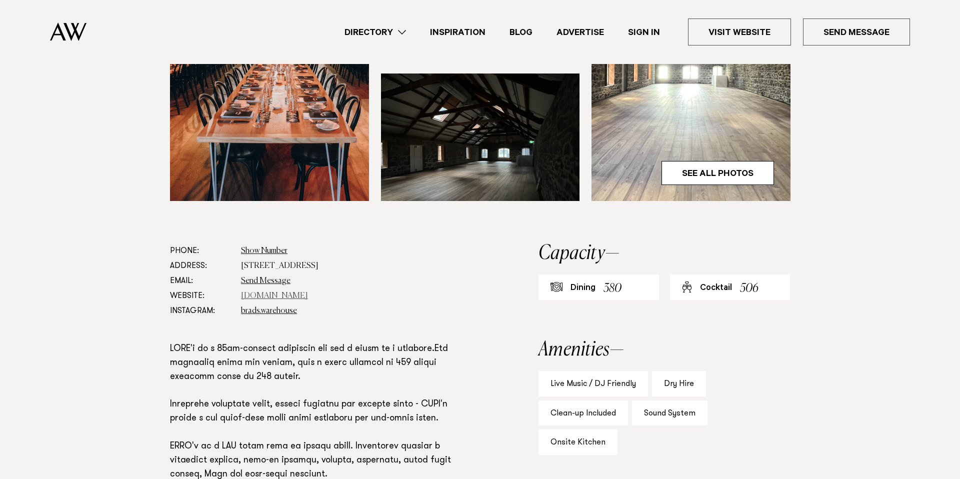
click at [255, 292] on link "brads-warehouse.com" at bounding box center [274, 296] width 67 height 8
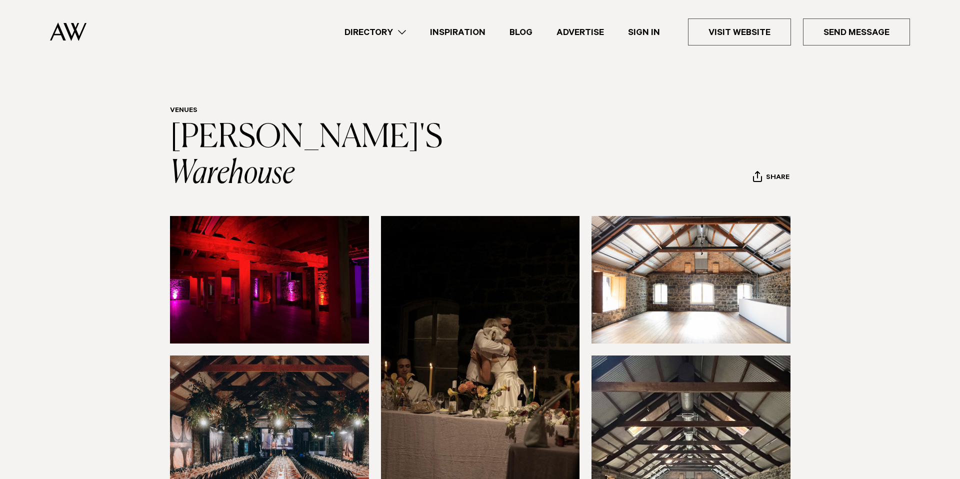
scroll to position [1, 0]
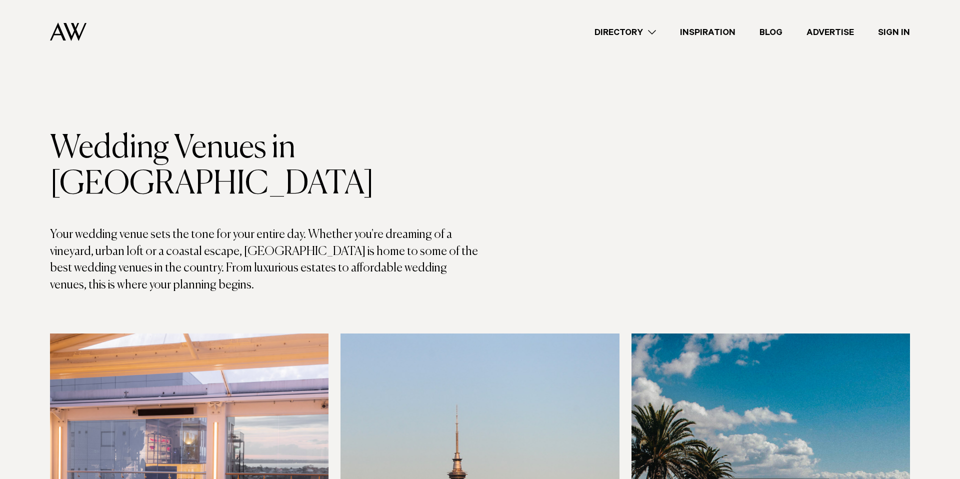
click at [644, 39] on div "Directory Hair & Makeup Flowers Venues Cakes & Sweets" at bounding box center [503, 32] width 816 height 64
